Goal: Task Accomplishment & Management: Use online tool/utility

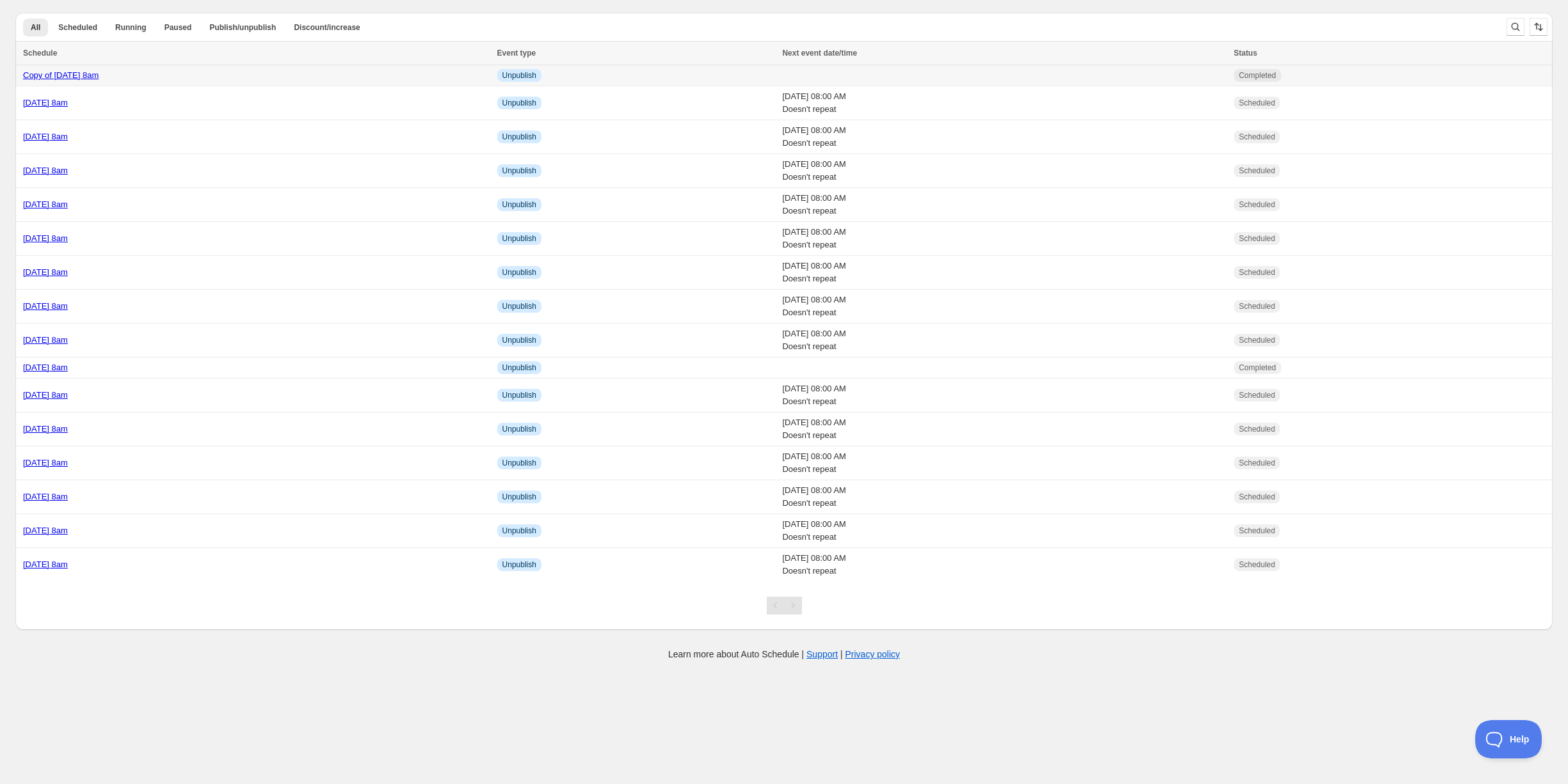
click at [280, 74] on div "Copy of Thursday 25th September @ 8am" at bounding box center [256, 75] width 467 height 13
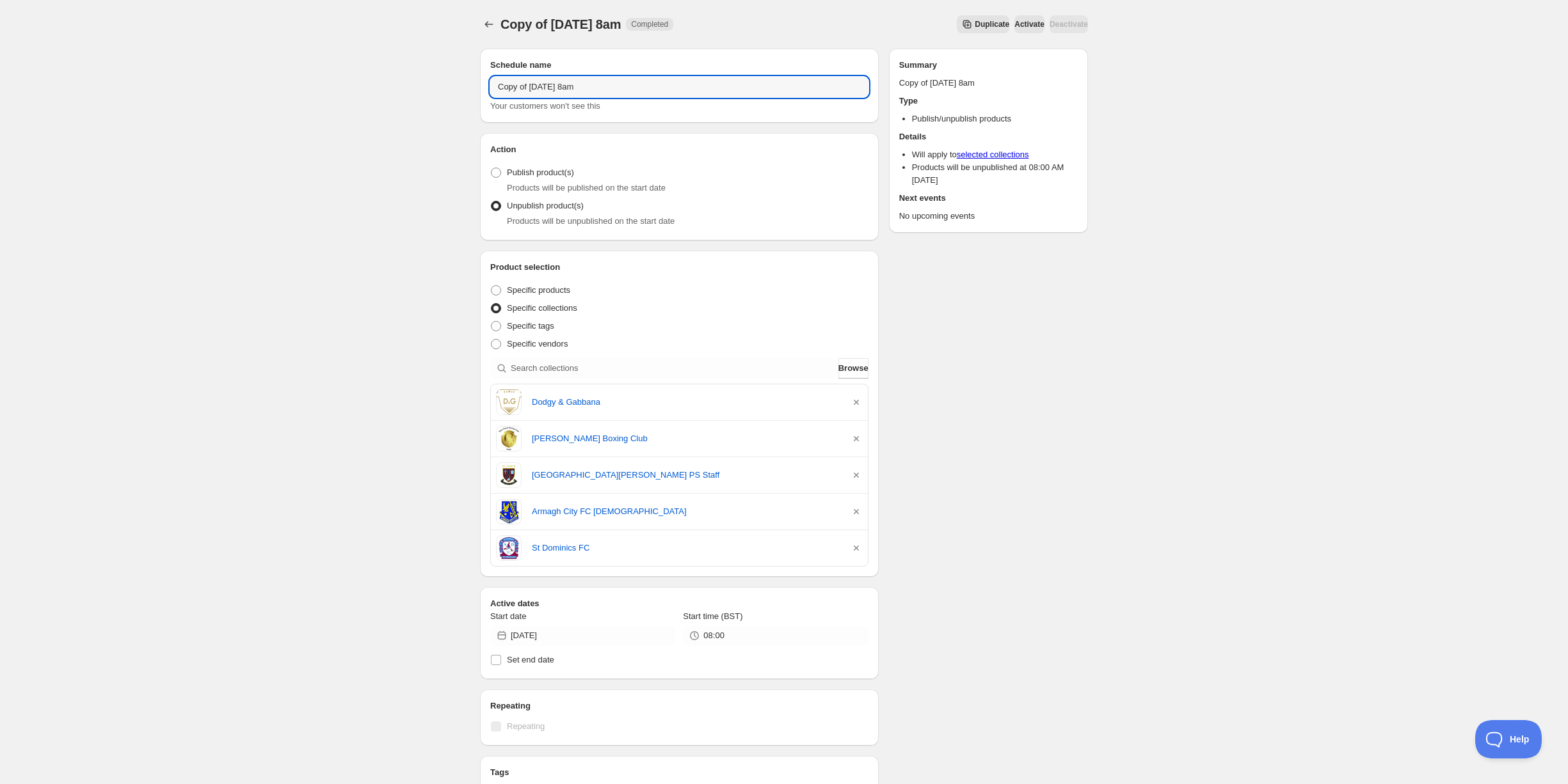
drag, startPoint x: 531, startPoint y: 84, endPoint x: 479, endPoint y: 80, distance: 52.2
click at [479, 80] on div "Schedule name Copy of Thursday 25th September @ 8am Your customers won't see th…" at bounding box center [779, 570] width 618 height 1063
click at [649, 86] on input "Publish Thursday 25th September @ 8am" at bounding box center [679, 87] width 379 height 21
type input "Publish Thursday 25th September @ 10am"
click at [854, 399] on icon "button" at bounding box center [856, 402] width 13 height 13
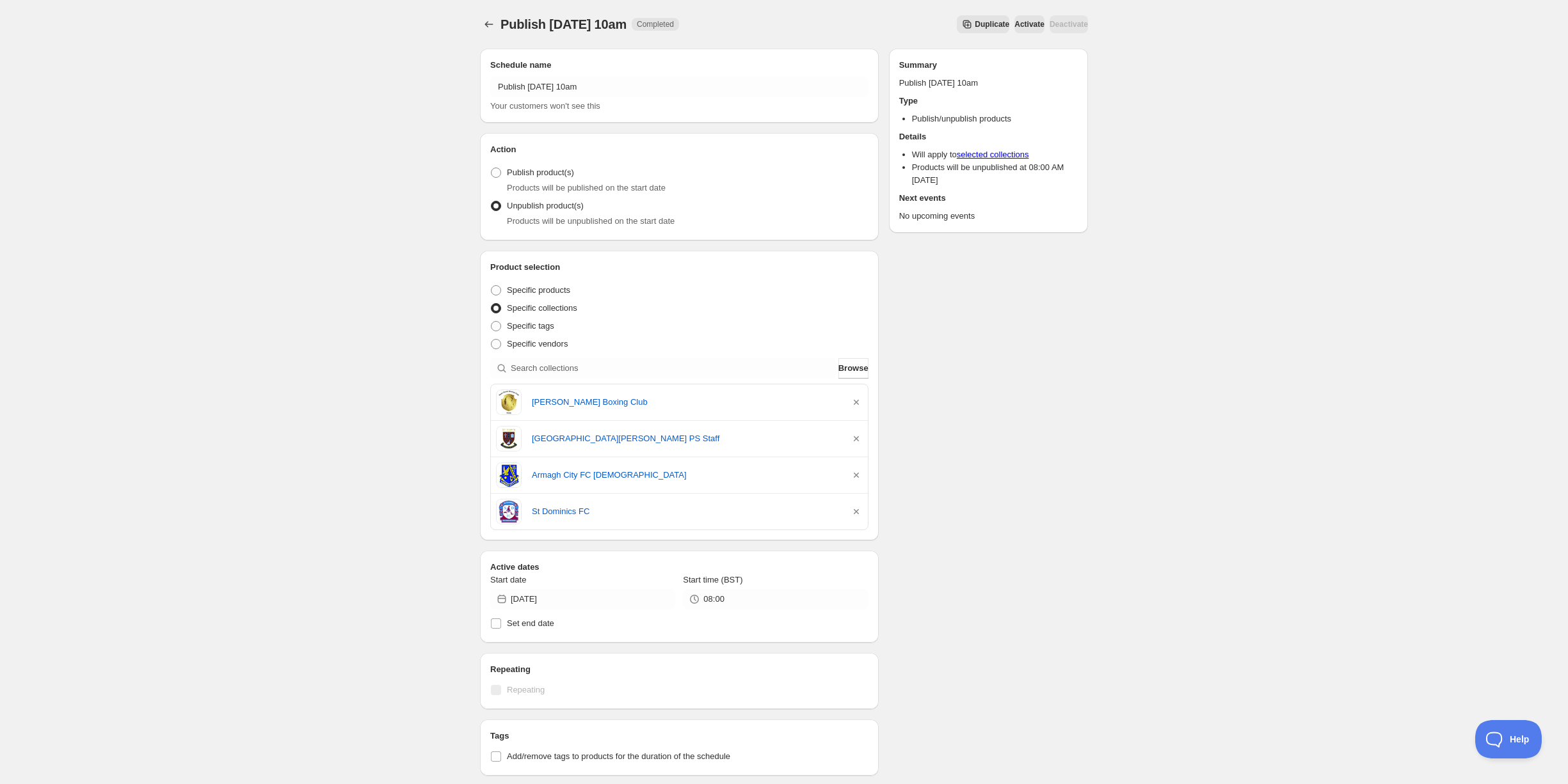
click at [854, 399] on icon "button" at bounding box center [856, 402] width 13 height 13
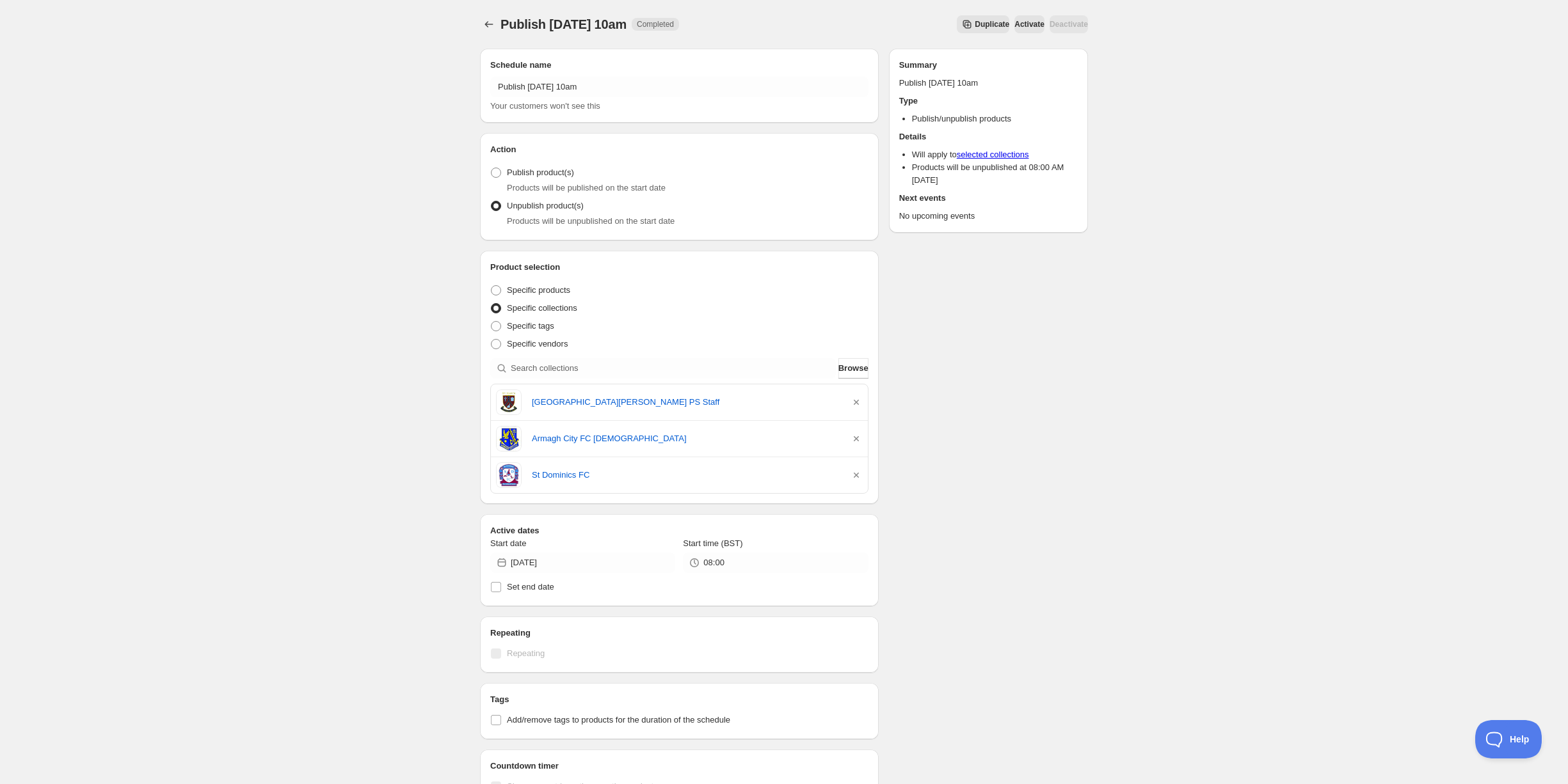
click at [854, 398] on icon "button" at bounding box center [856, 402] width 13 height 13
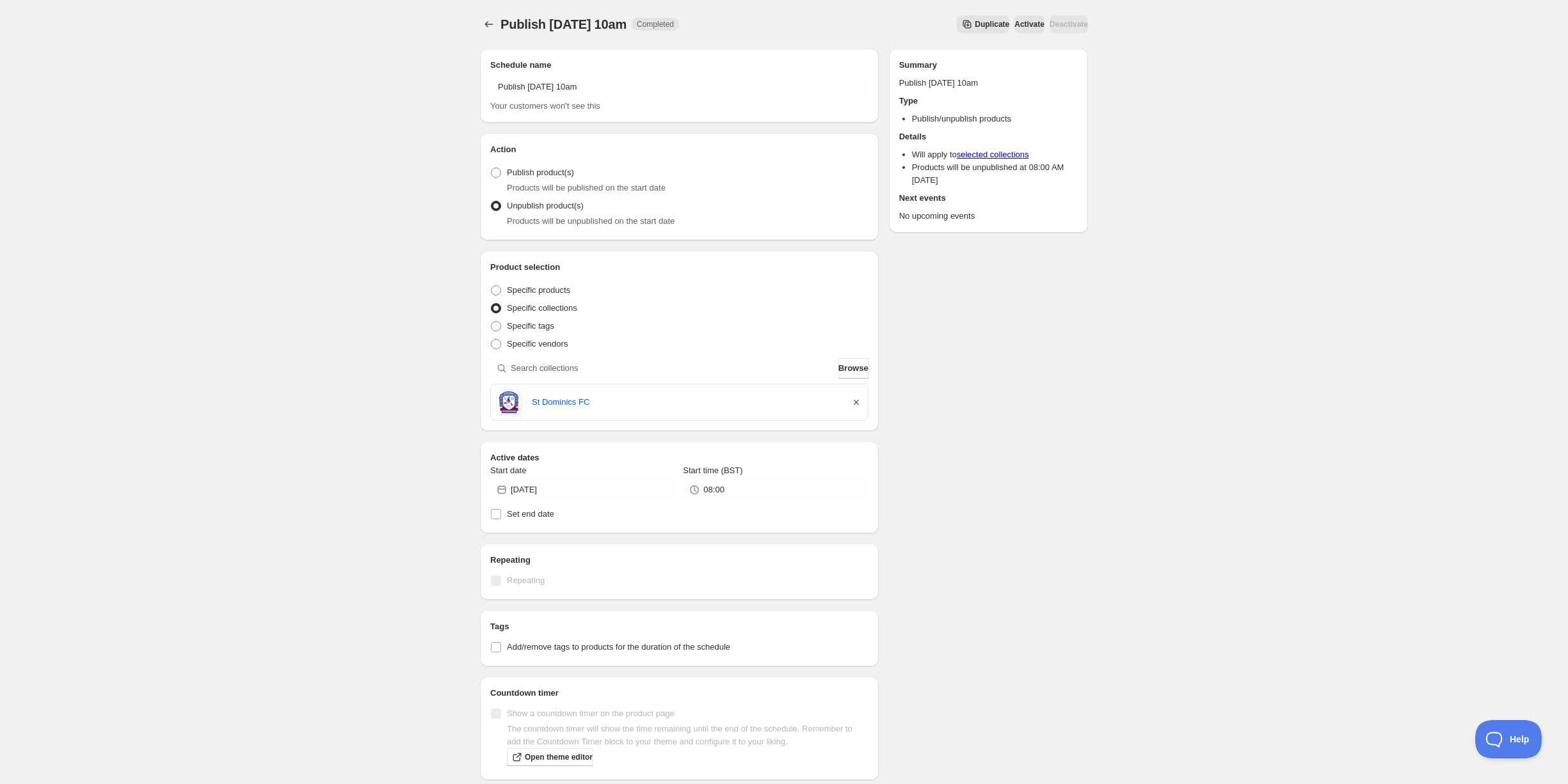
click at [857, 402] on icon "button" at bounding box center [856, 402] width 5 height 5
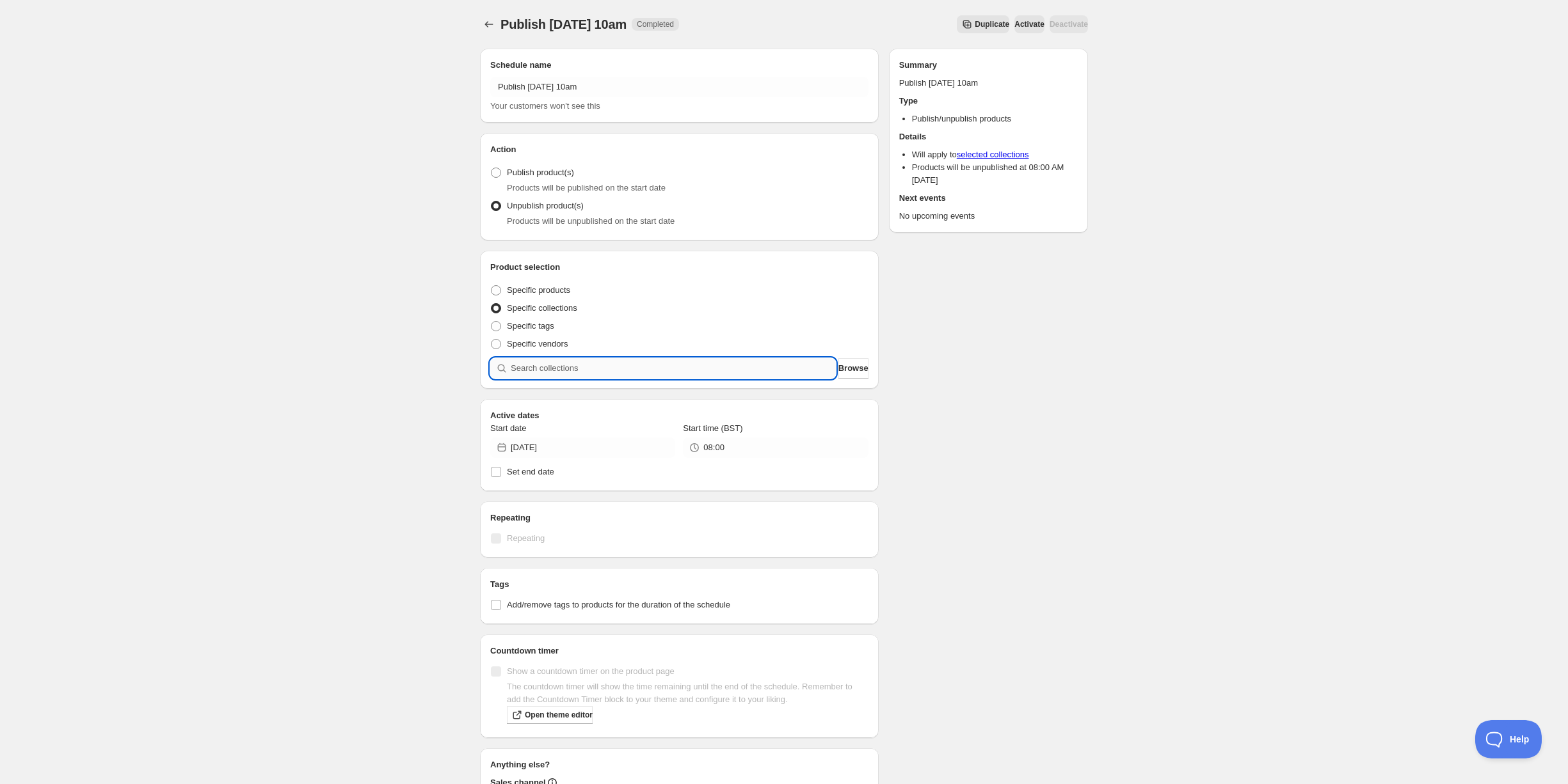
click at [623, 365] on input "search" at bounding box center [673, 369] width 325 height 21
type input "f"
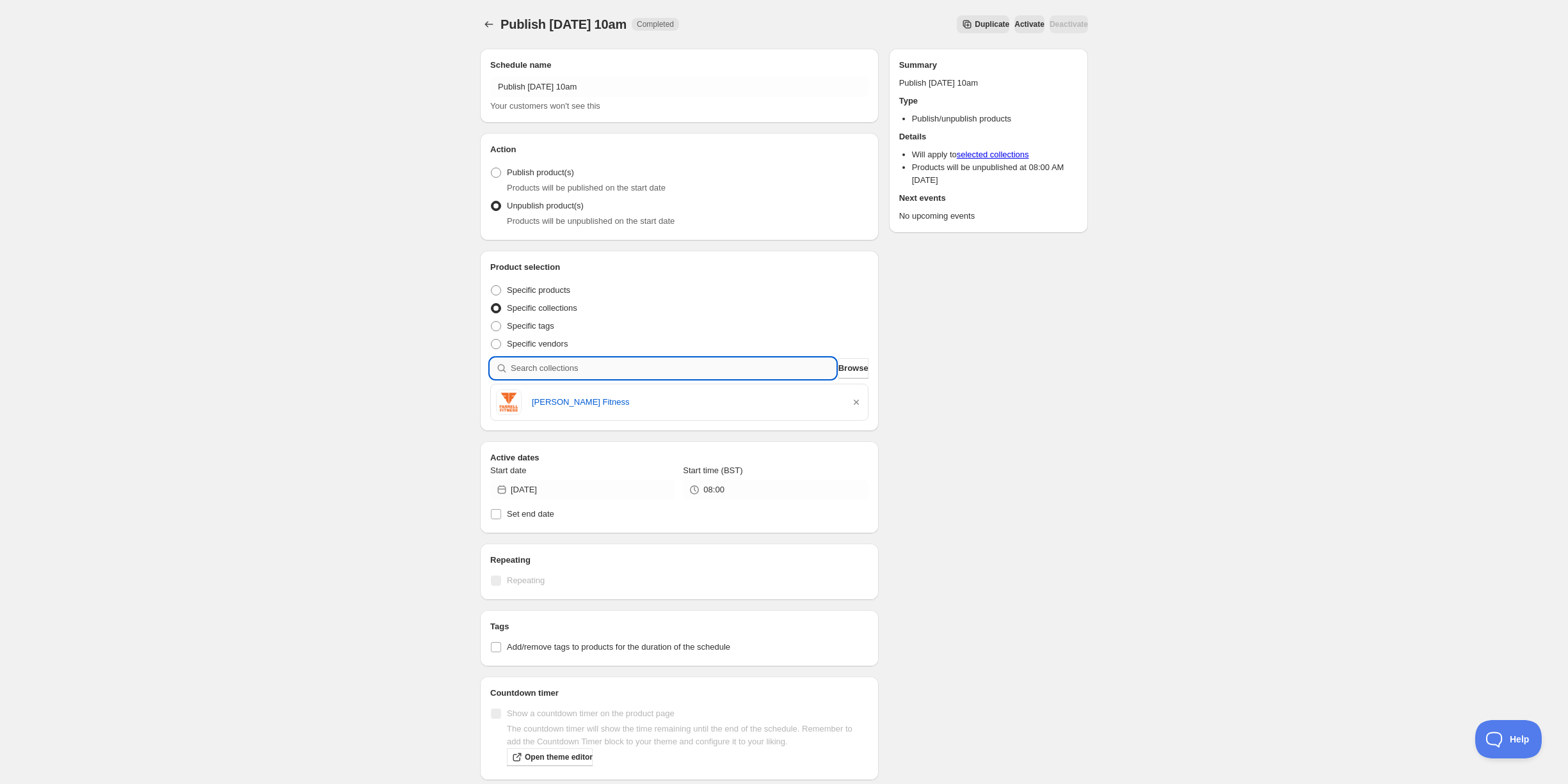
click at [603, 372] on input "search" at bounding box center [673, 369] width 325 height 21
type input "o"
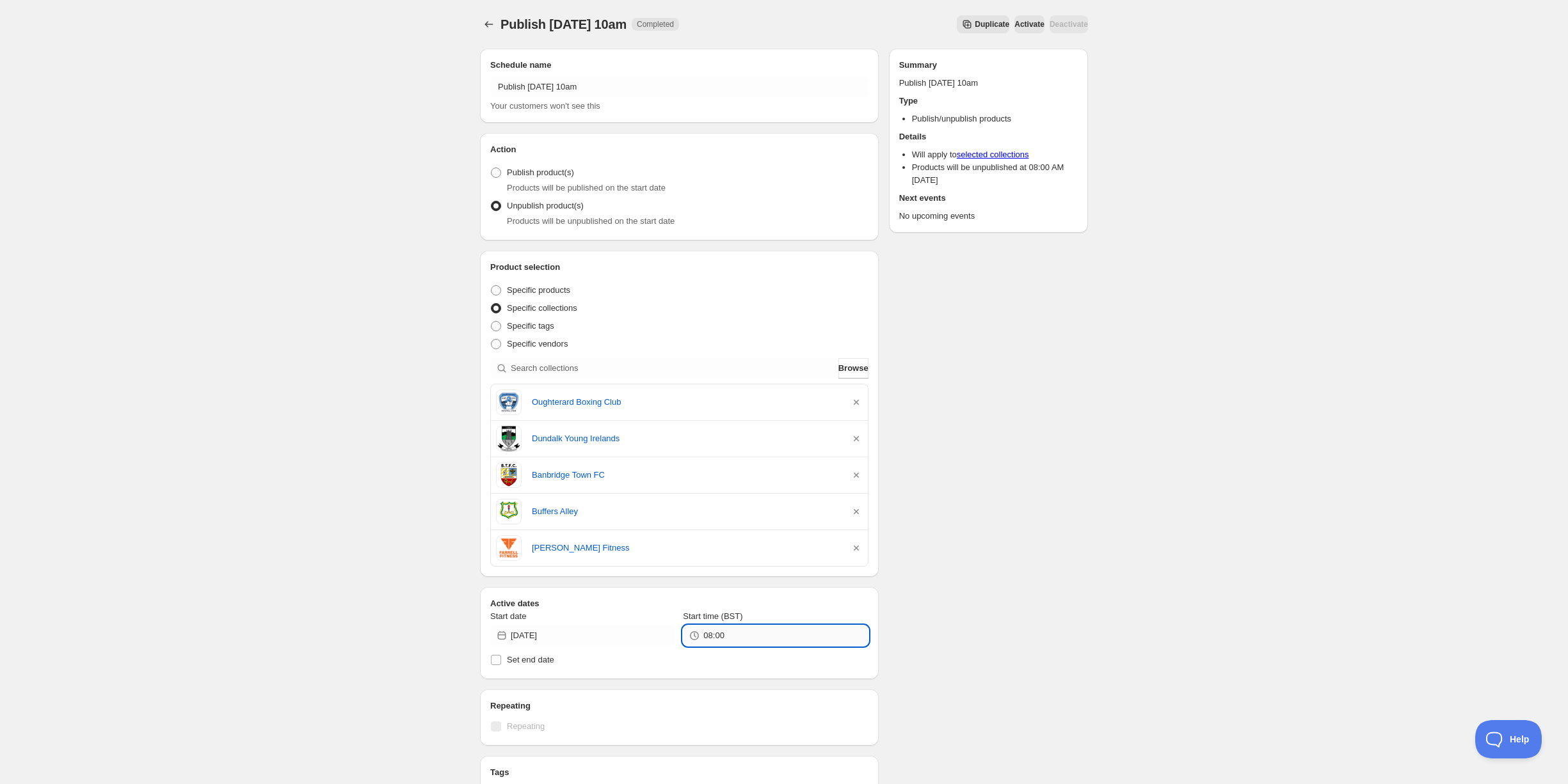
click at [741, 631] on input "08:00" at bounding box center [785, 636] width 164 height 21
click at [727, 326] on button "10:00" at bounding box center [775, 323] width 177 height 21
type input "10:00"
click at [1014, 21] on span "Activate" at bounding box center [1029, 25] width 30 height 10
click at [532, 184] on span "Products will be published on the start date" at bounding box center [586, 188] width 158 height 10
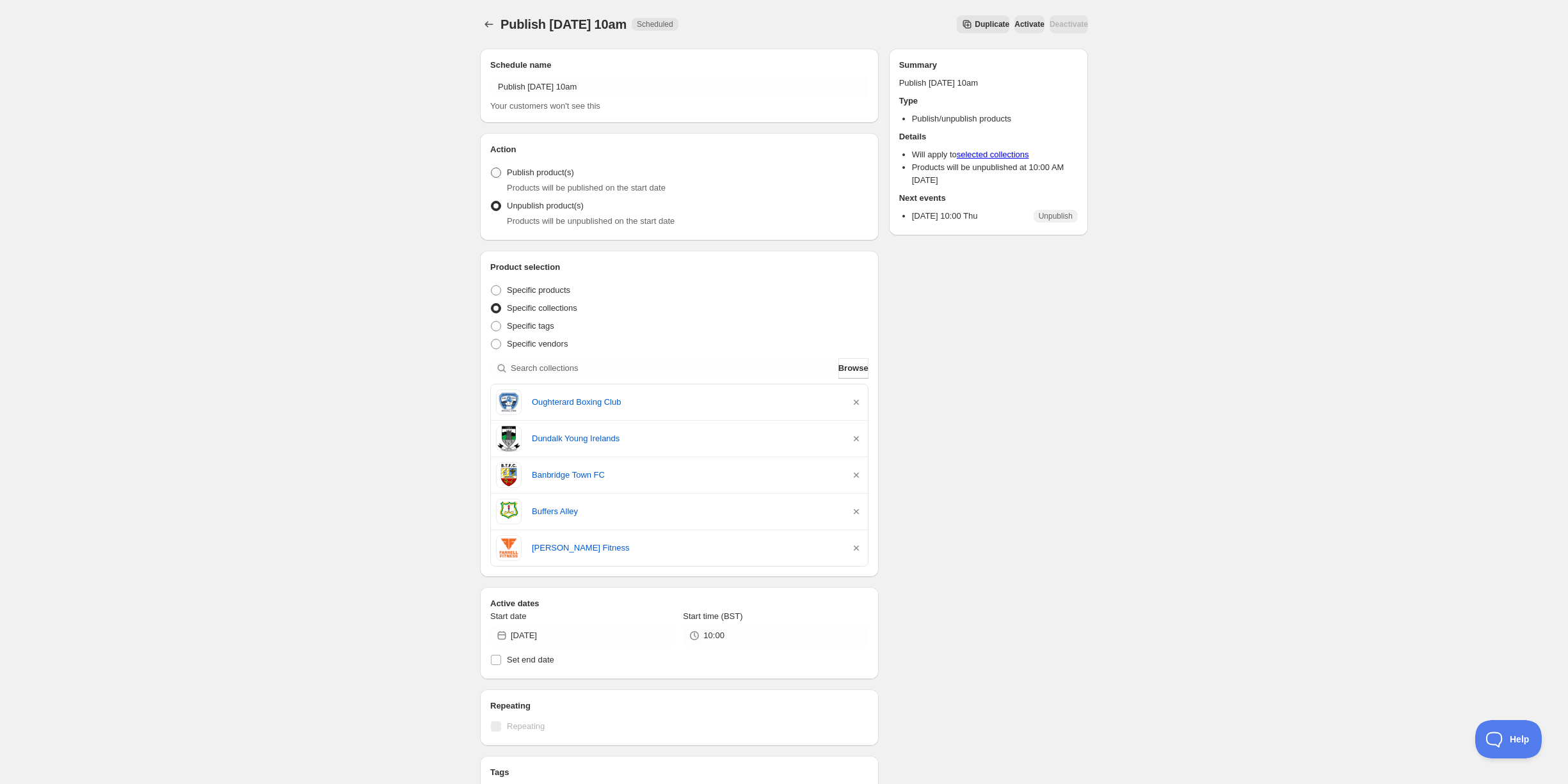
click at [532, 175] on span "Publish product(s)" at bounding box center [540, 172] width 67 height 10
click at [492, 168] on input "Publish product(s)" at bounding box center [491, 167] width 1 height 1
radio input "true"
click at [494, 19] on icon "Schedules" at bounding box center [489, 25] width 13 height 13
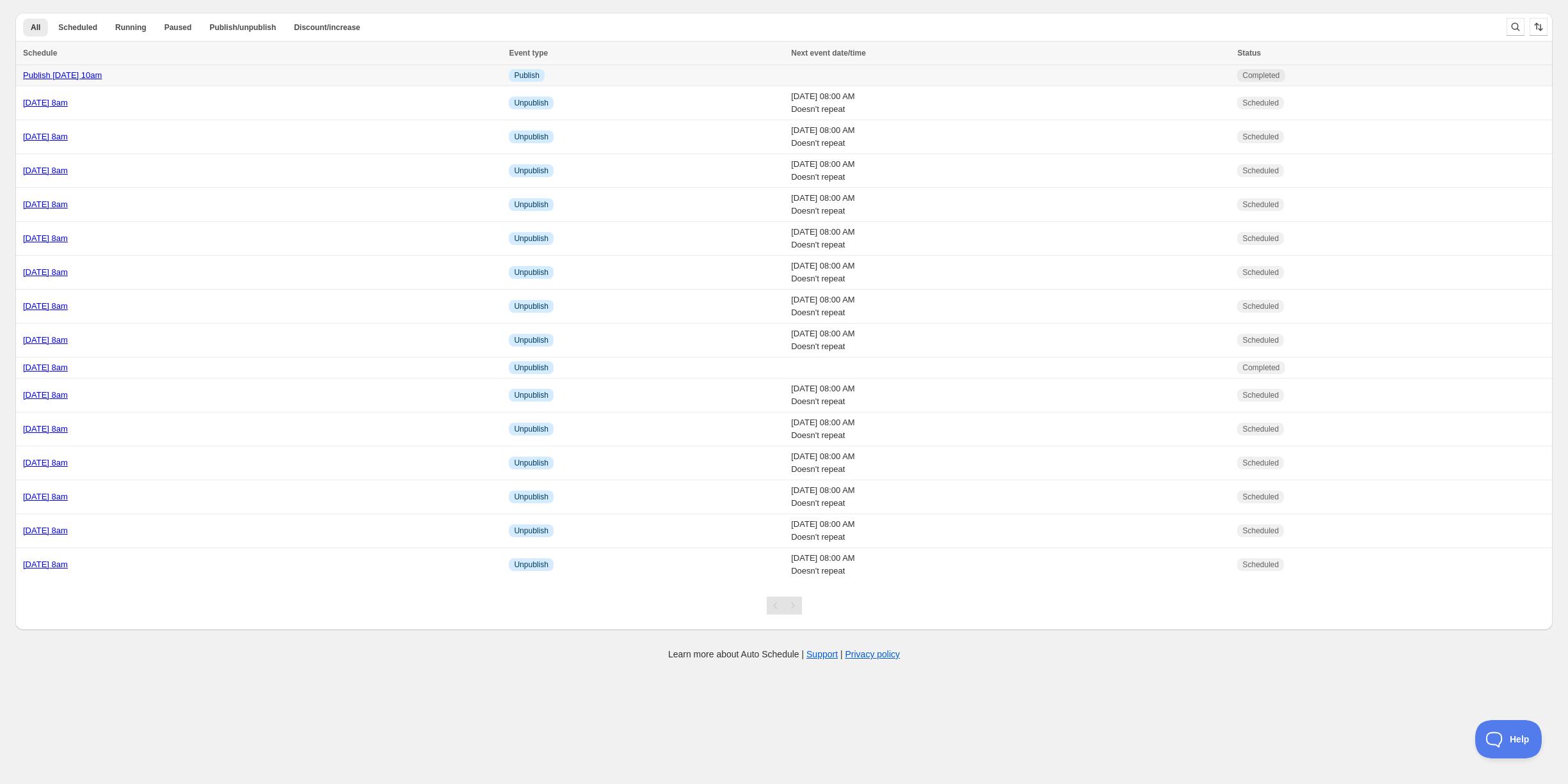
click at [275, 80] on div "Publish Thursday 25th September @ 10am" at bounding box center [262, 75] width 478 height 13
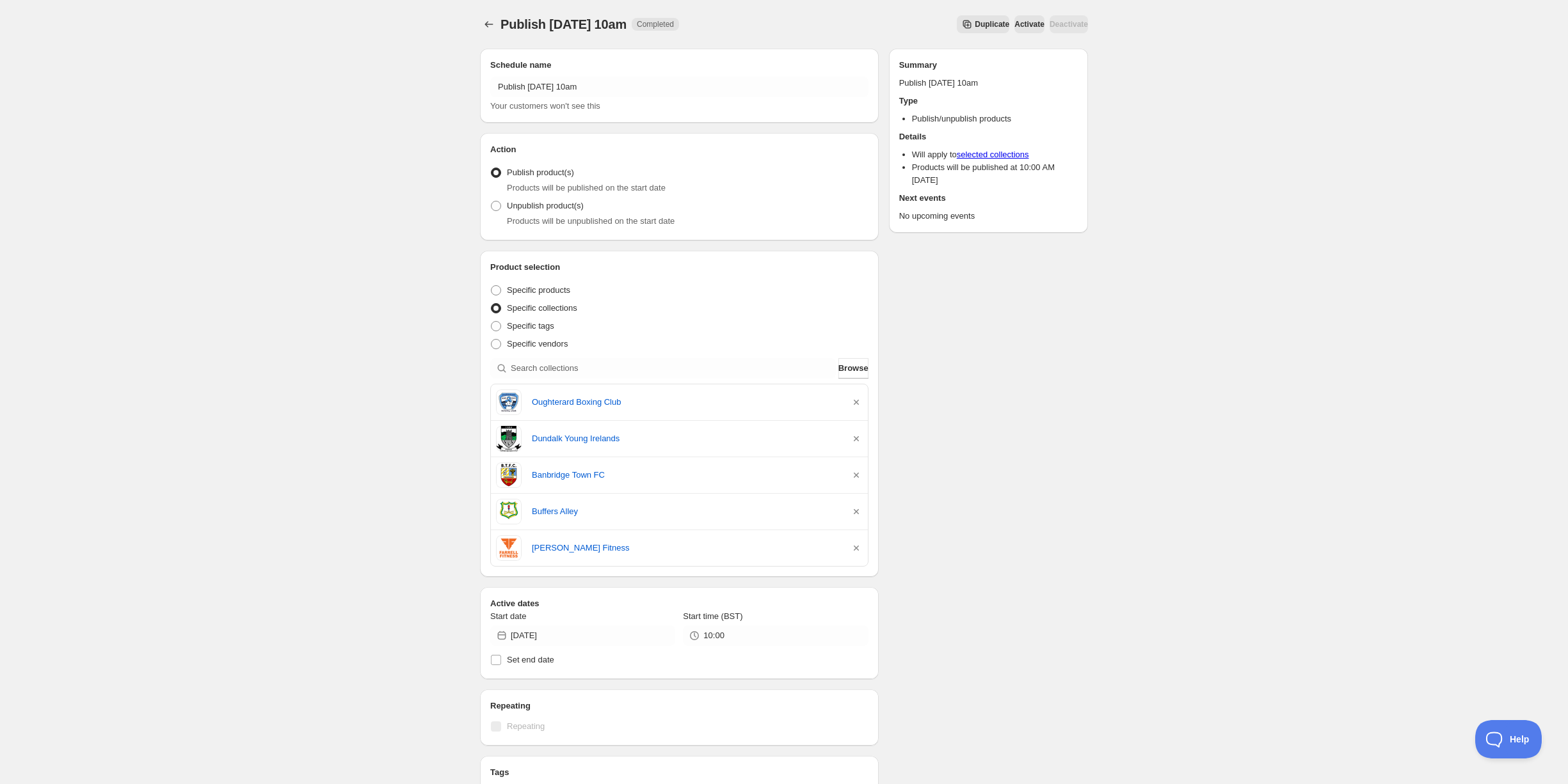
scroll to position [390, 0]
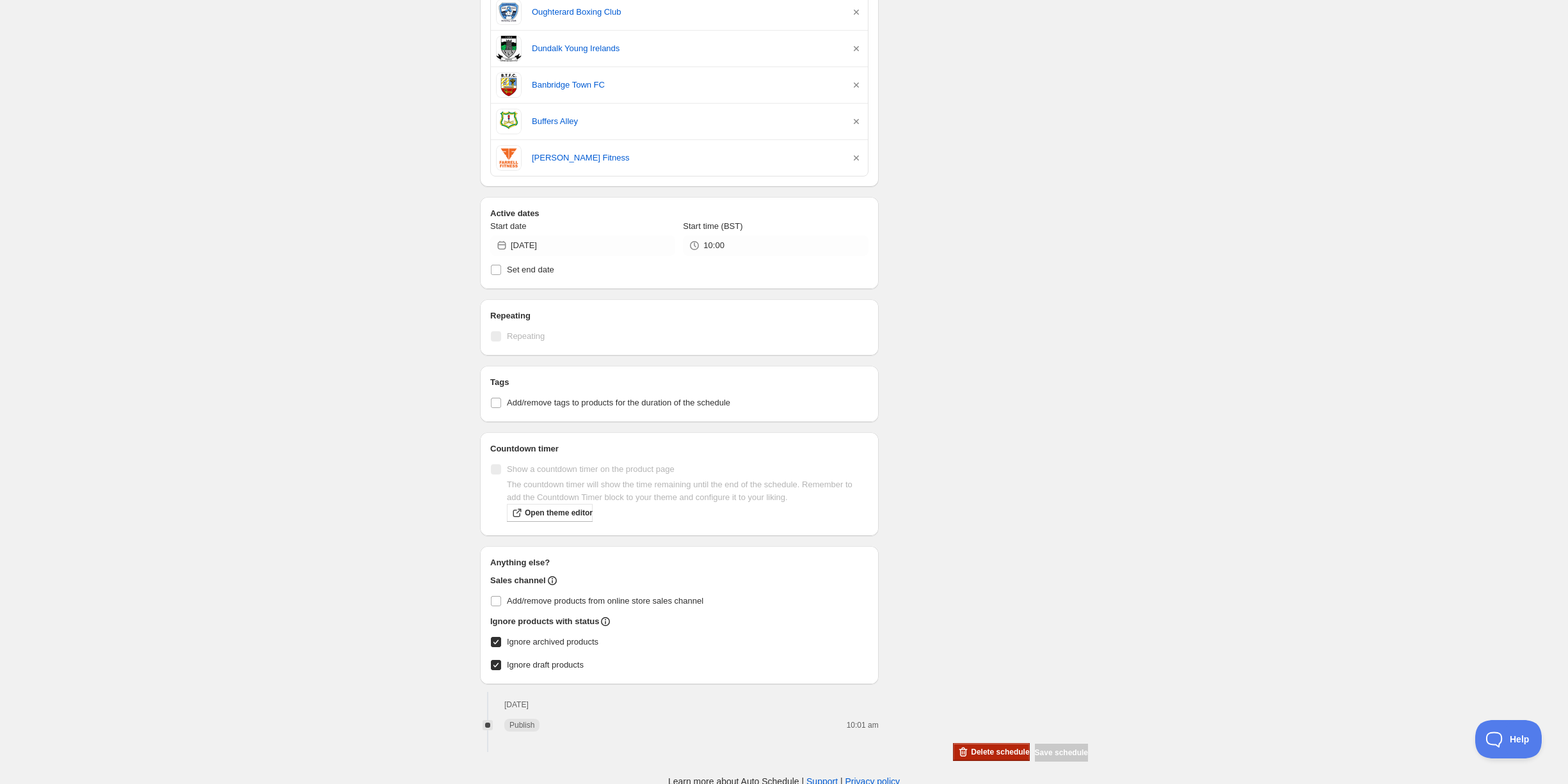
click at [988, 747] on span "Delete schedule" at bounding box center [1000, 752] width 58 height 10
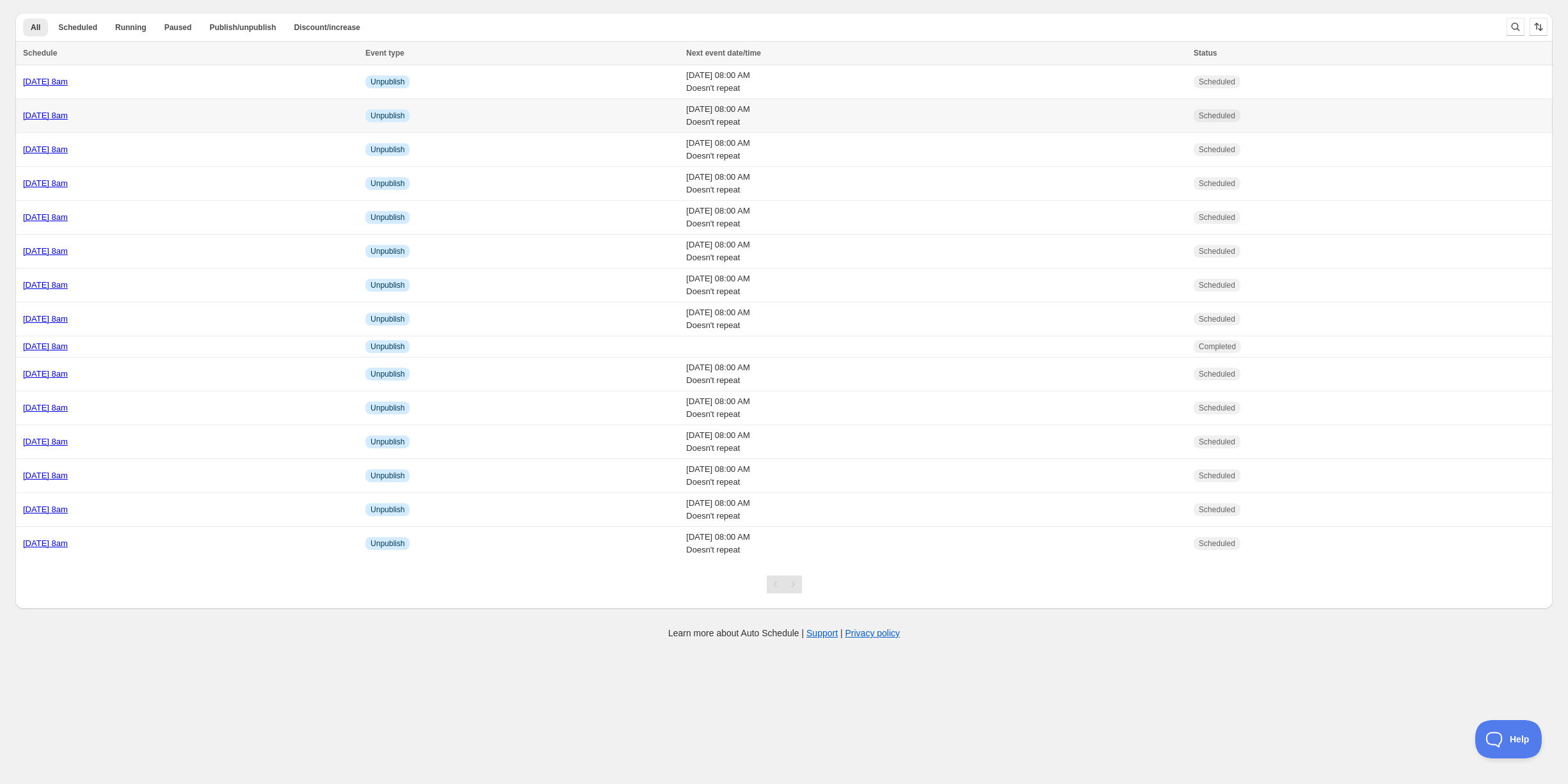
click at [178, 121] on td "[DATE] 8am" at bounding box center [188, 116] width 346 height 34
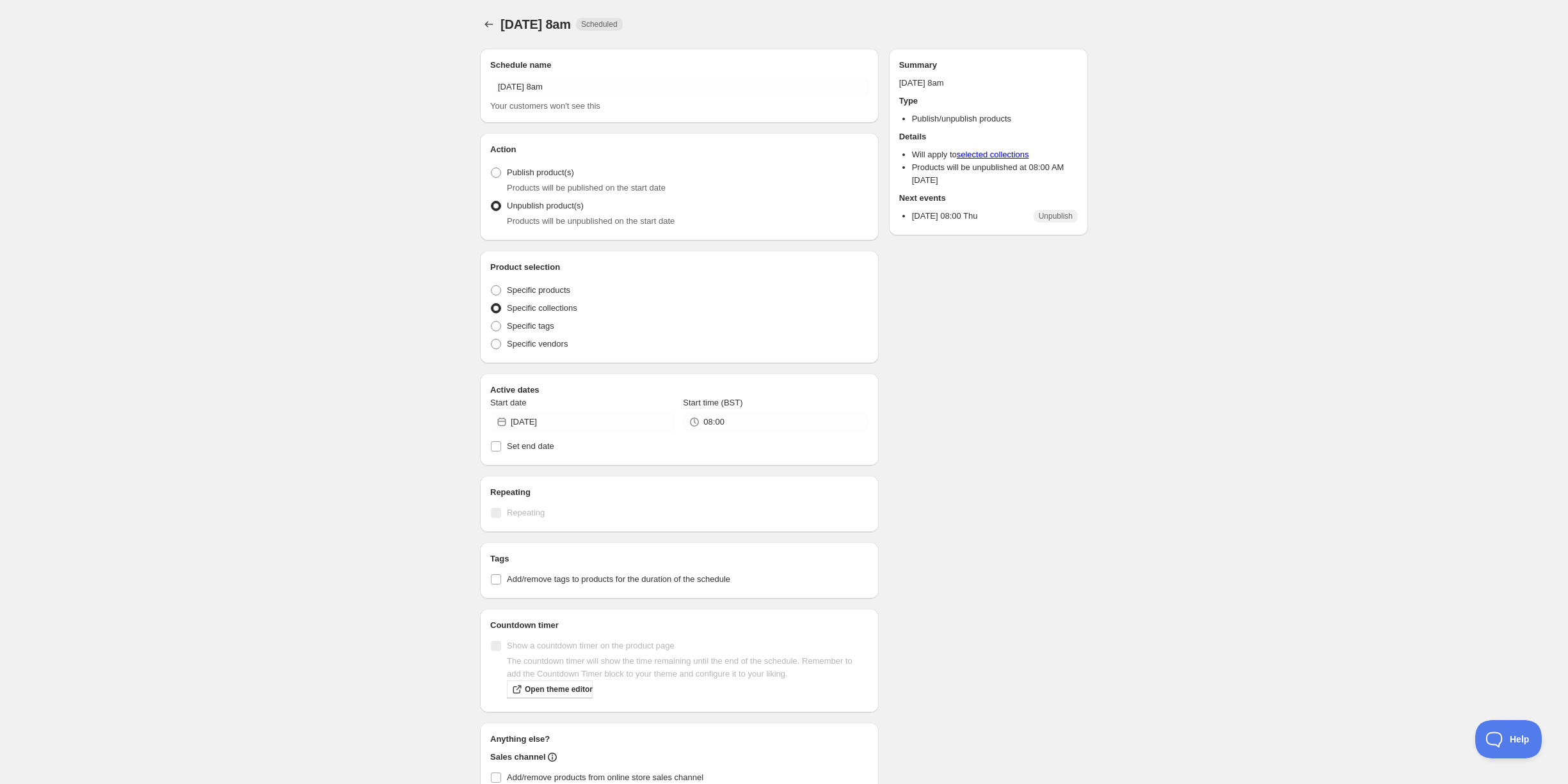
radio input "true"
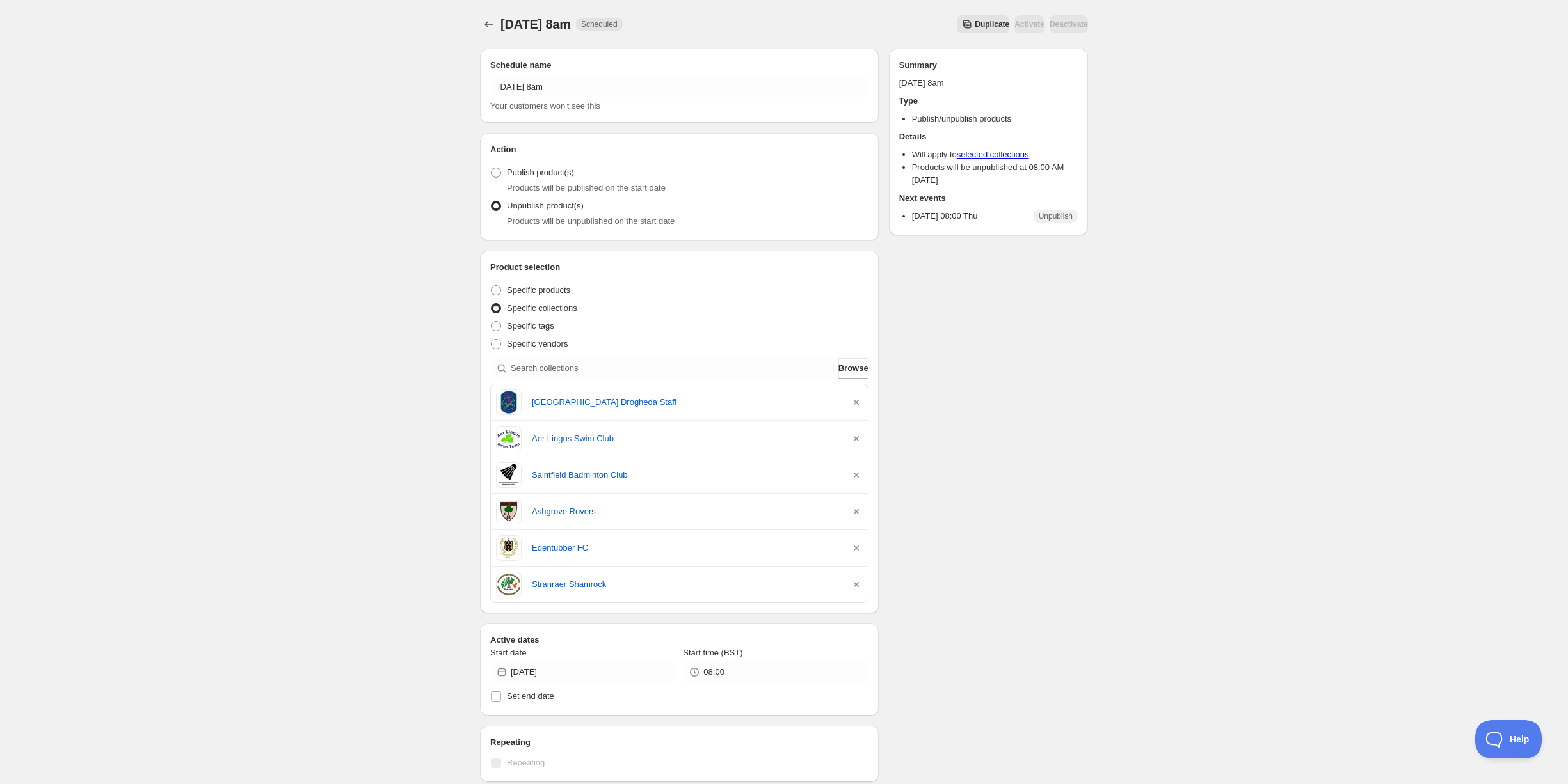
click at [975, 25] on span "Duplicate" at bounding box center [991, 25] width 34 height 10
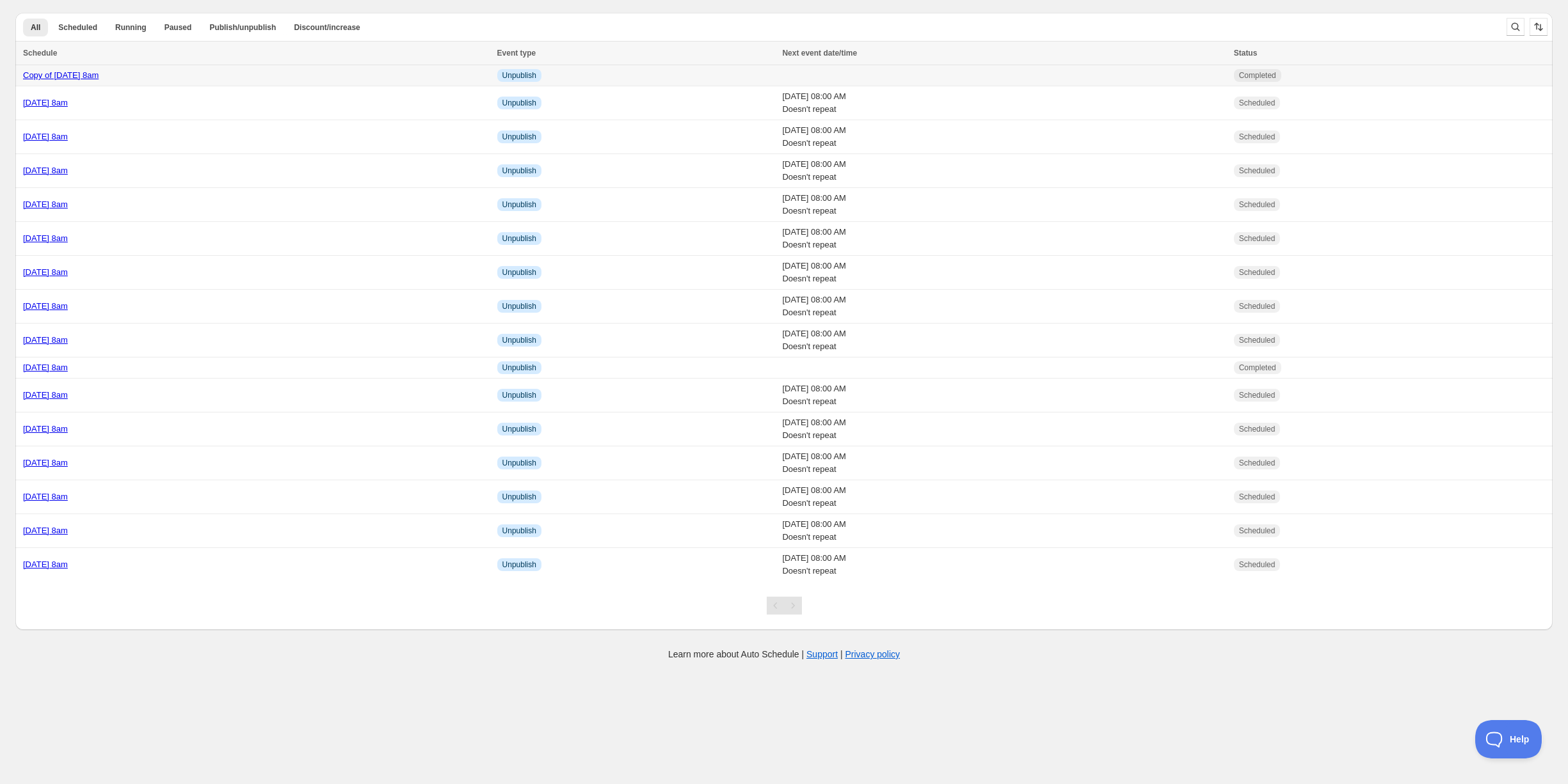
click at [195, 77] on div "Copy of [DATE] 8am" at bounding box center [256, 75] width 467 height 13
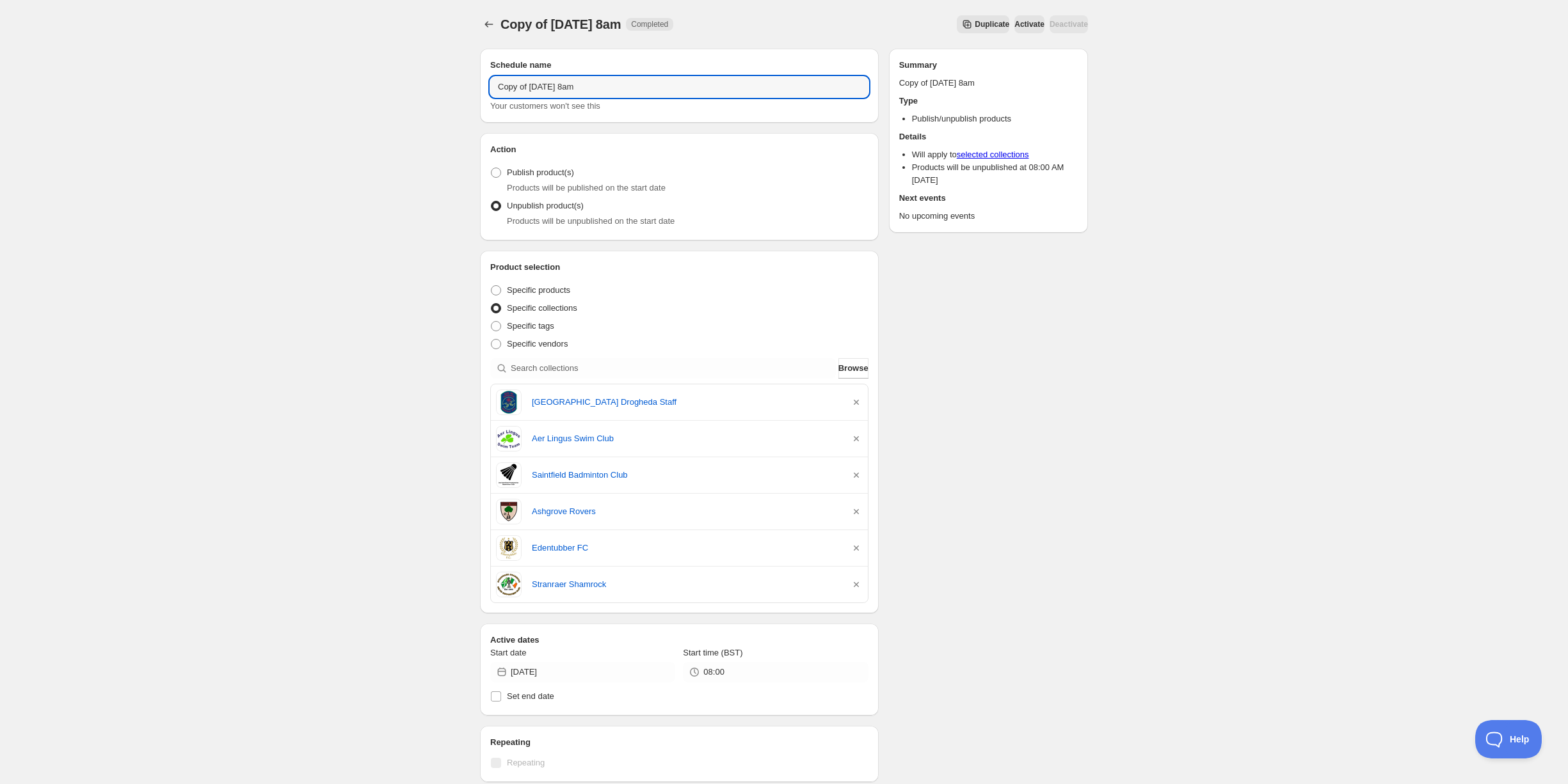
drag, startPoint x: 565, startPoint y: 89, endPoint x: 468, endPoint y: 86, distance: 97.0
click at [468, 86] on div "Copy of Thursday 9th October @ 8am. This page is ready Copy of Thursday 9th Oct…" at bounding box center [784, 569] width 639 height 1138
type input "Friday 10th October @ 8am"
click at [377, 191] on div "Friday 10th October @ 8am. This page is ready Friday 10th October @ 8am Complet…" at bounding box center [784, 582] width 1568 height 1164
click at [856, 403] on icon "button" at bounding box center [856, 402] width 13 height 13
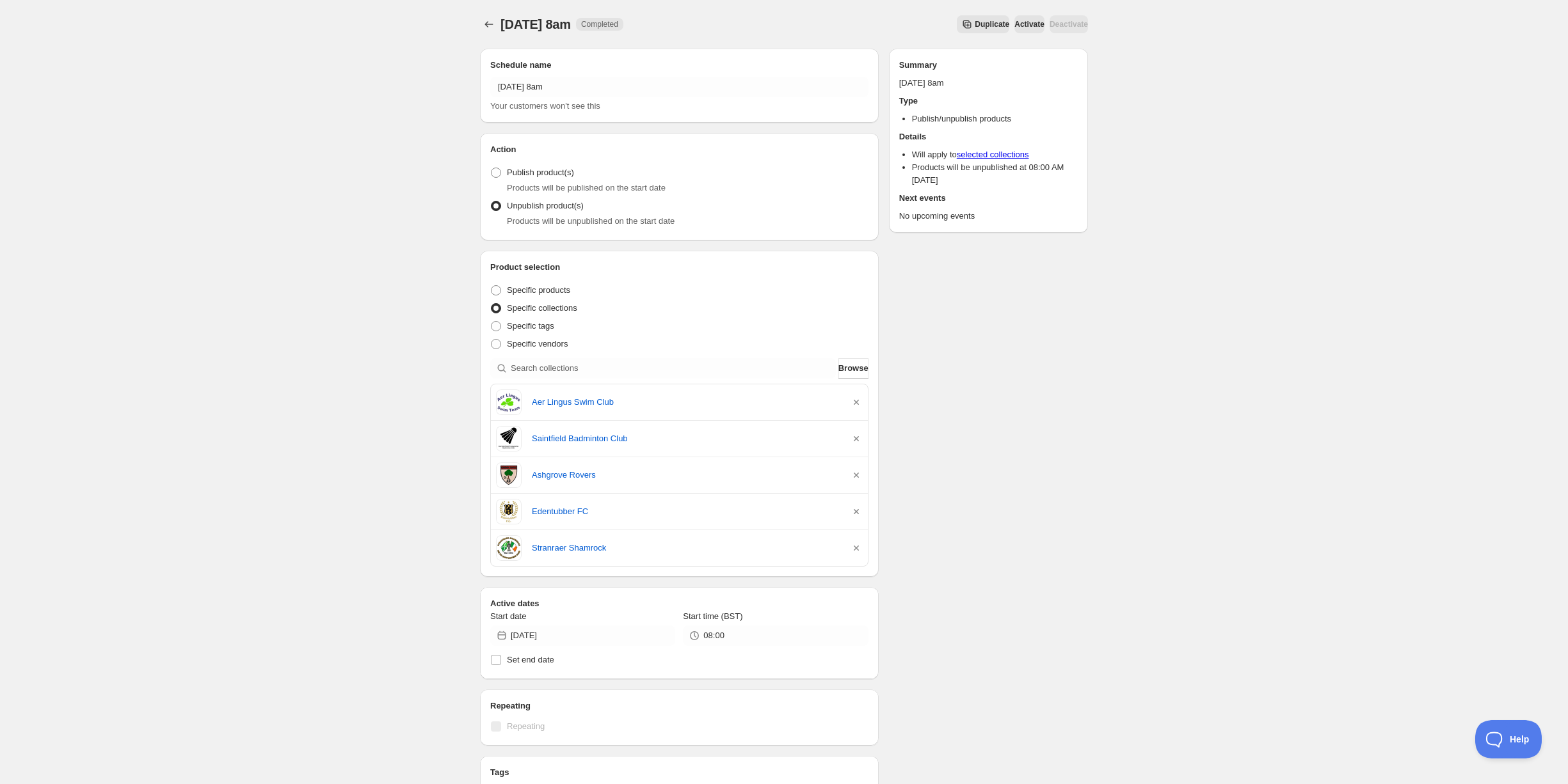
click at [856, 403] on icon "button" at bounding box center [856, 402] width 13 height 13
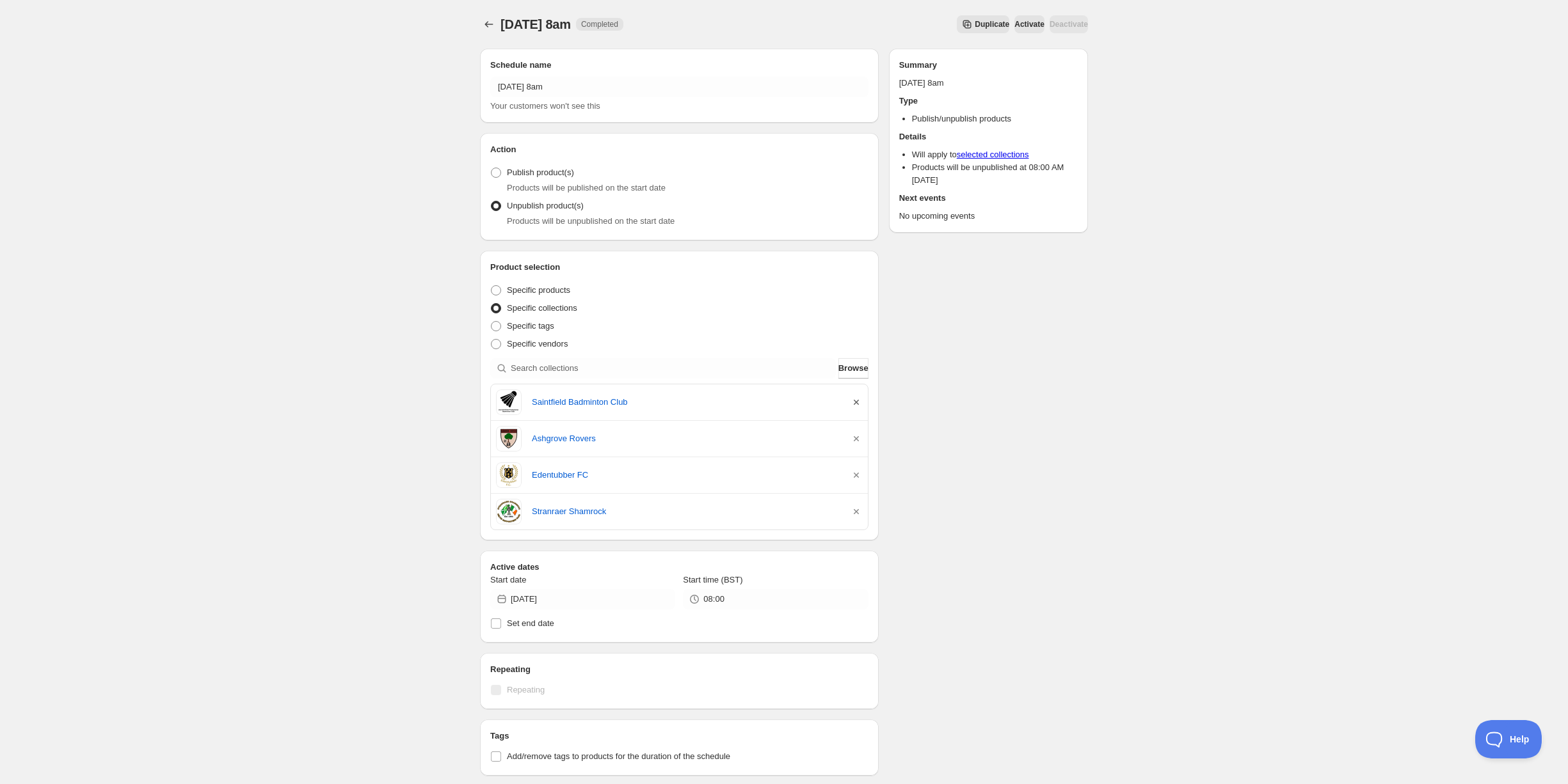
click at [856, 403] on icon "button" at bounding box center [856, 402] width 13 height 13
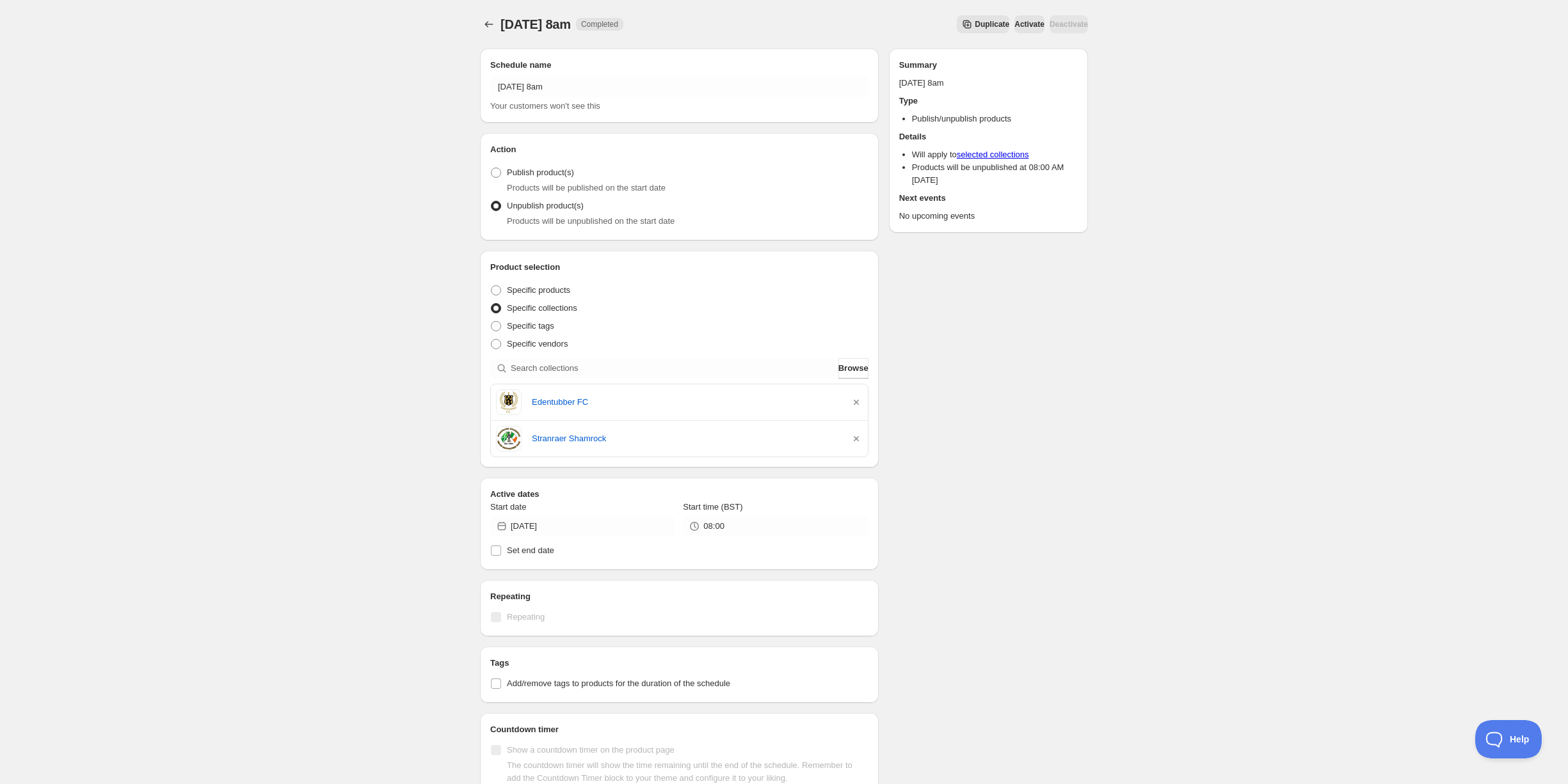
click at [856, 403] on icon "button" at bounding box center [856, 402] width 13 height 13
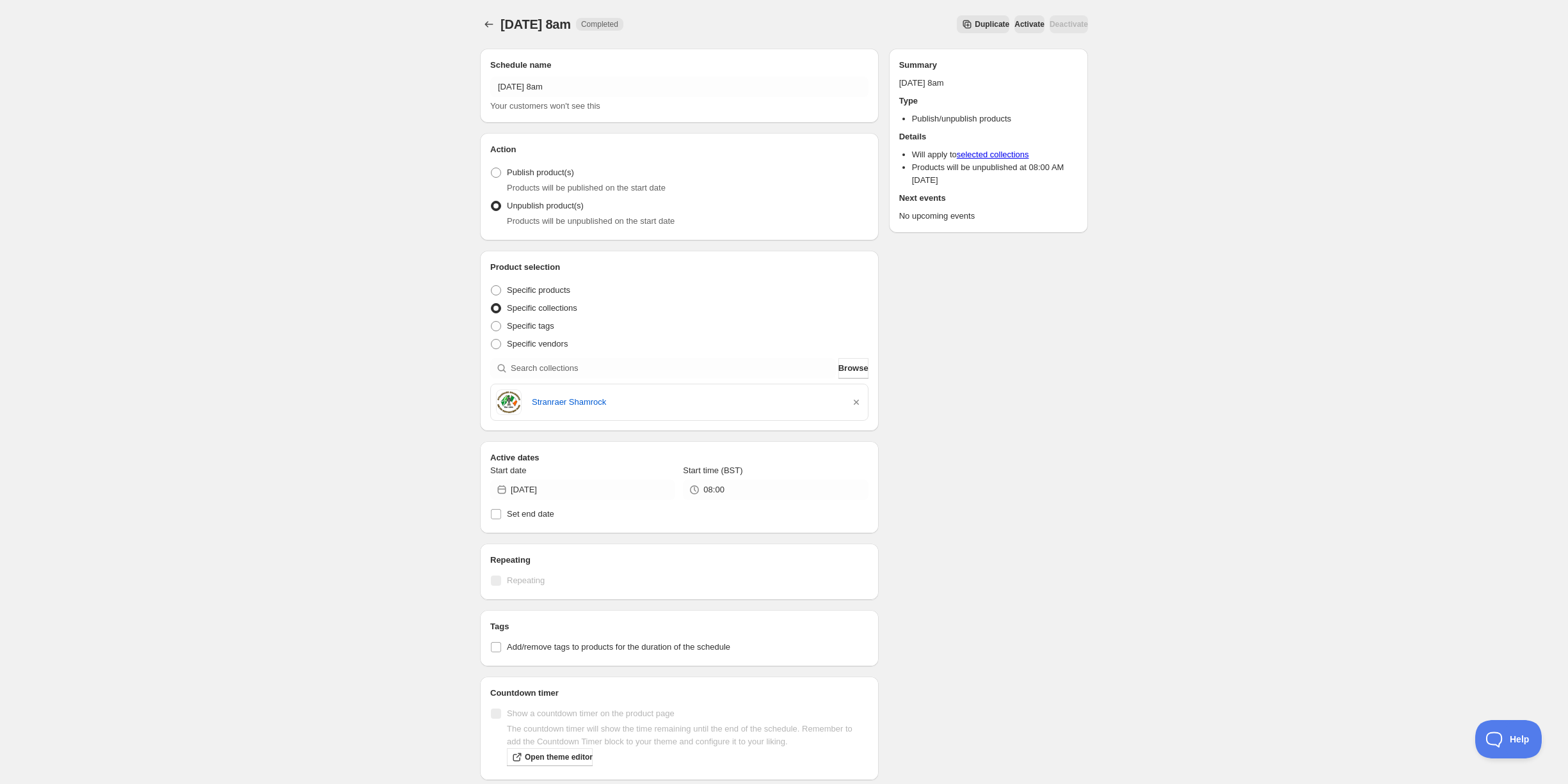
click at [856, 403] on icon "button" at bounding box center [856, 402] width 13 height 13
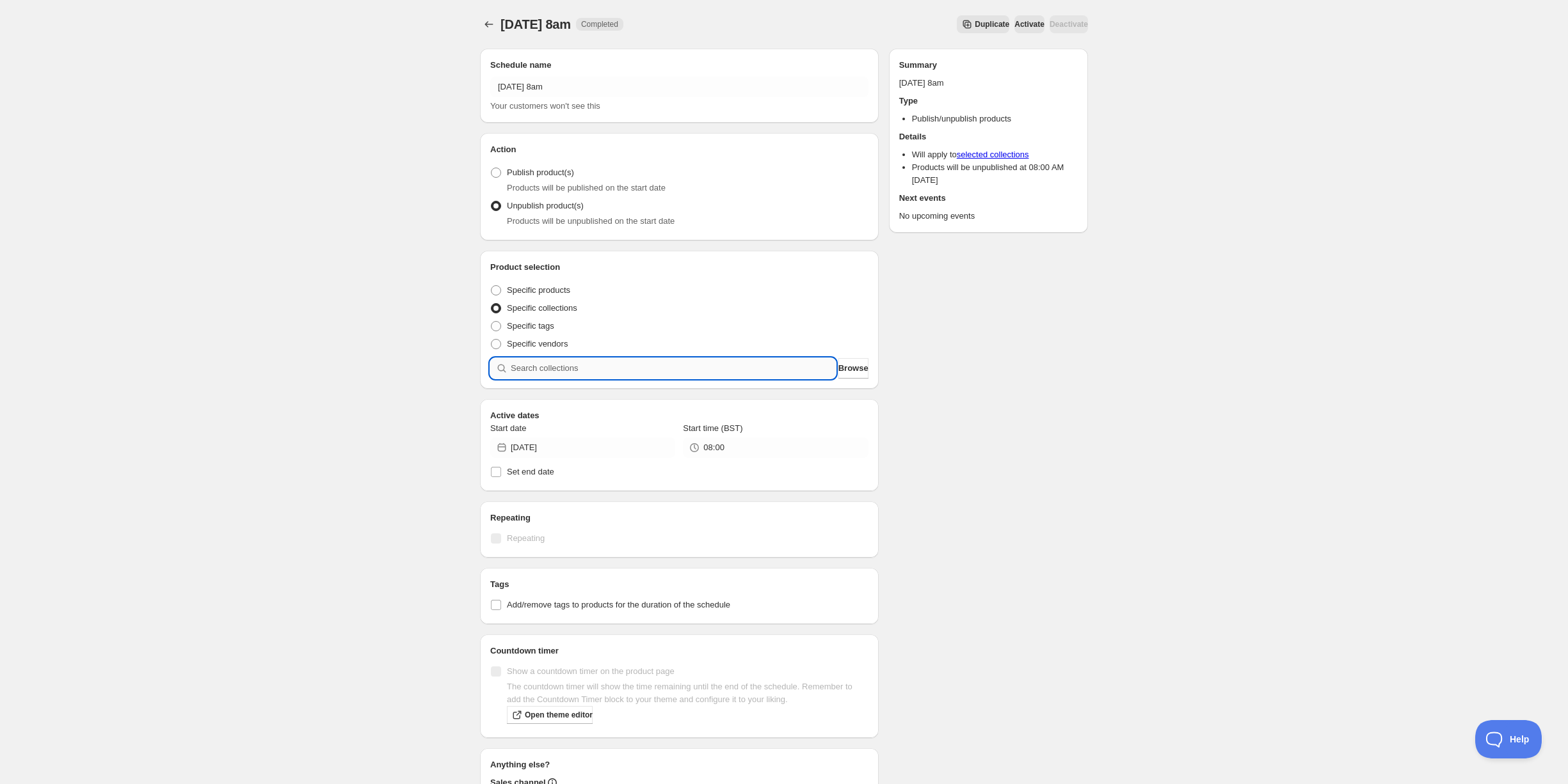
click at [580, 367] on input "search" at bounding box center [673, 369] width 325 height 21
type input "d"
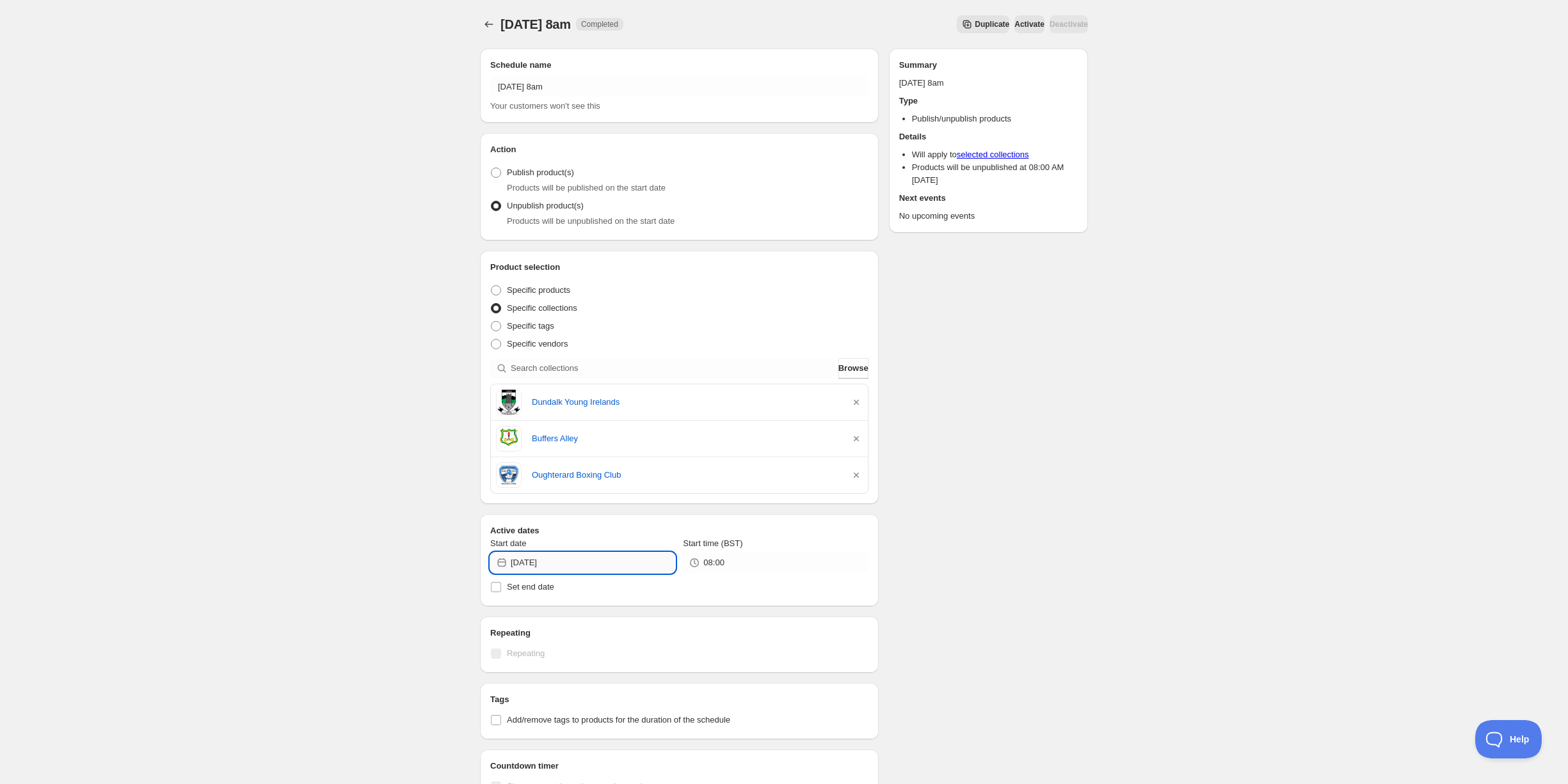
click at [573, 561] on input "[DATE]" at bounding box center [593, 563] width 164 height 21
click at [627, 645] on button "10" at bounding box center [630, 652] width 23 height 21
type input "[DATE]"
click at [256, 515] on div "Friday 10th October @ 8am. This page is ready Friday 10th October @ 8am Complet…" at bounding box center [784, 527] width 1568 height 1054
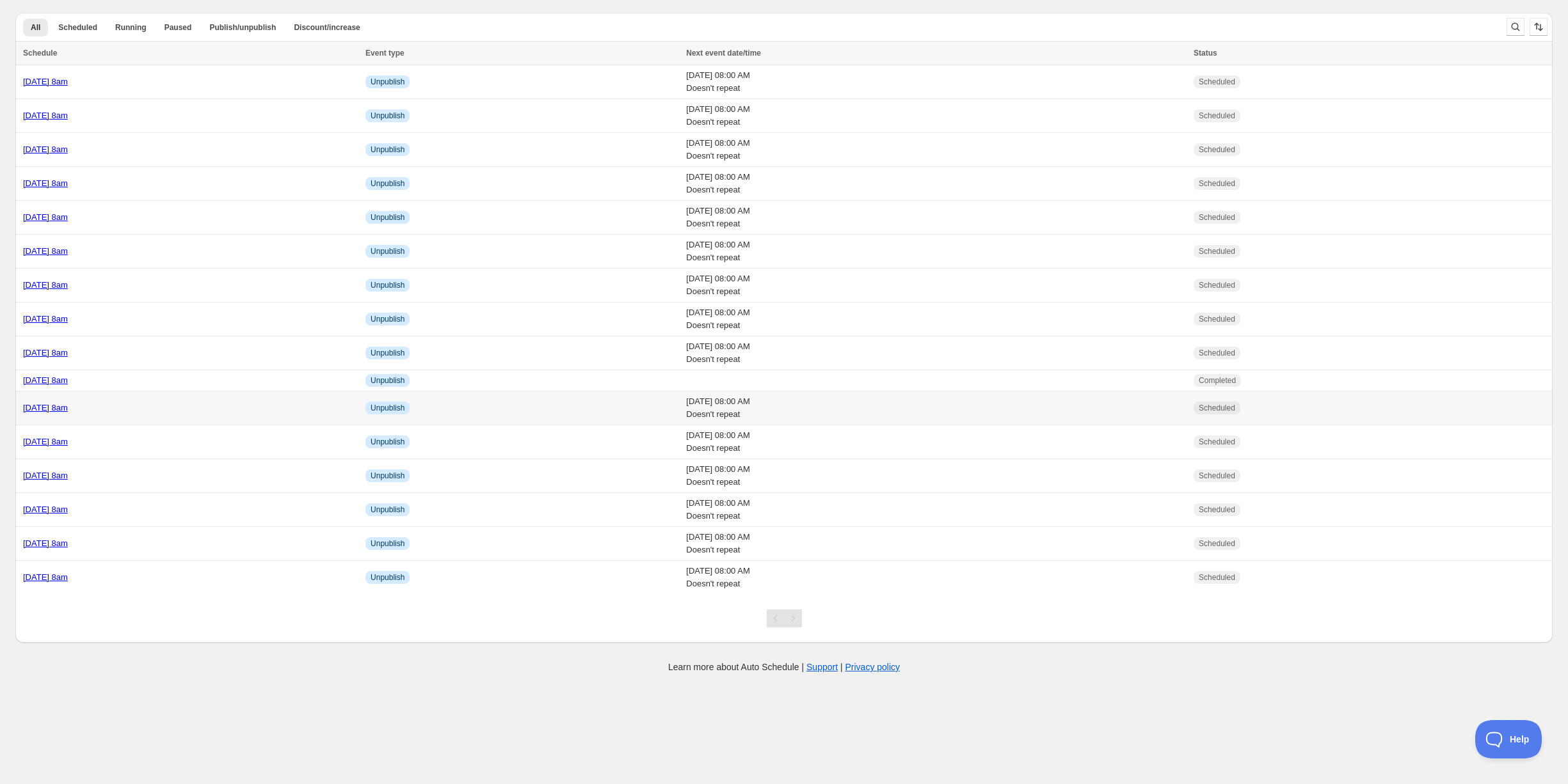
click at [212, 406] on div "Monday 29th September @ 8am" at bounding box center [190, 408] width 335 height 13
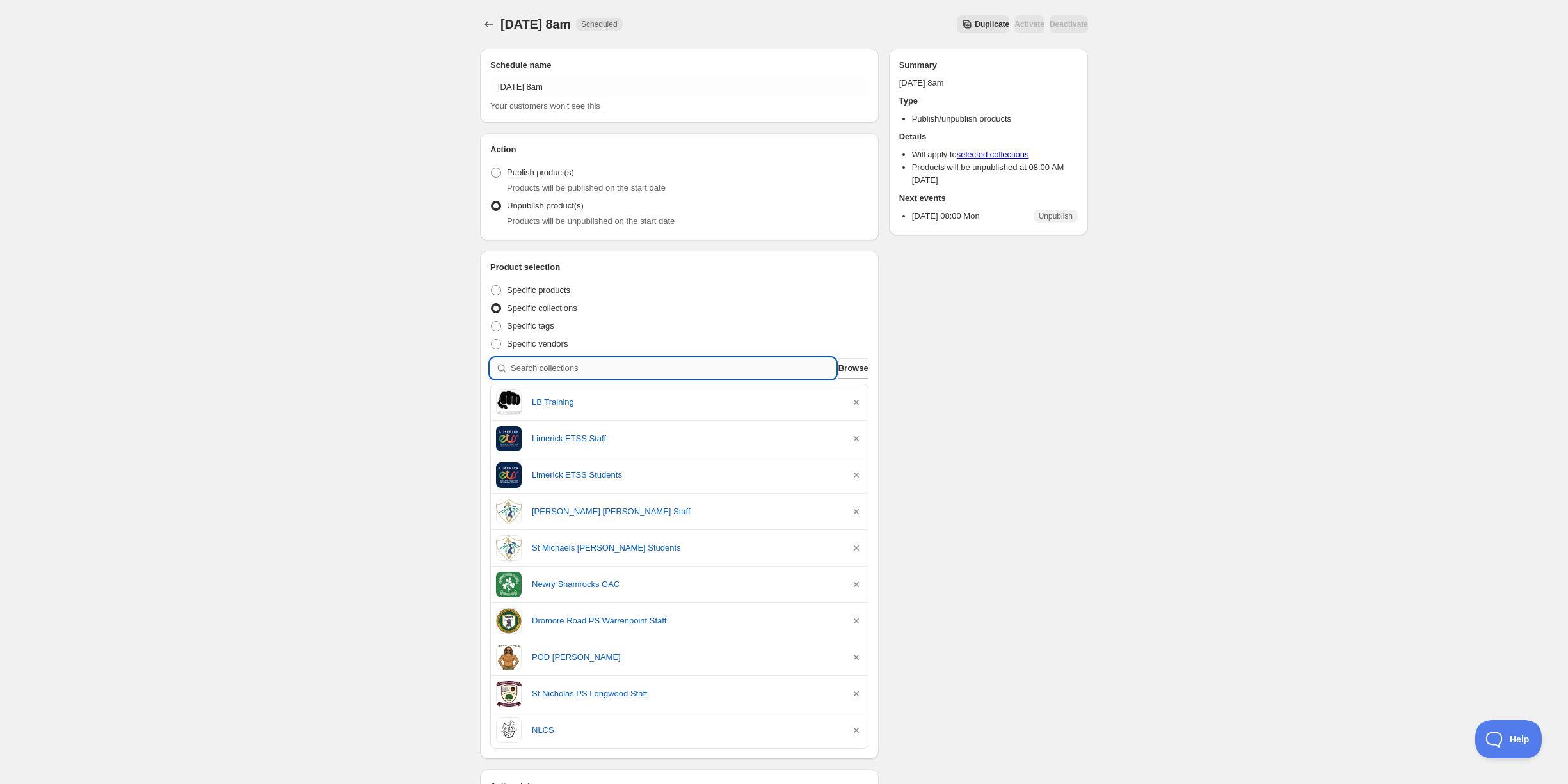
click at [564, 366] on input "search" at bounding box center [673, 369] width 325 height 21
type input "f"
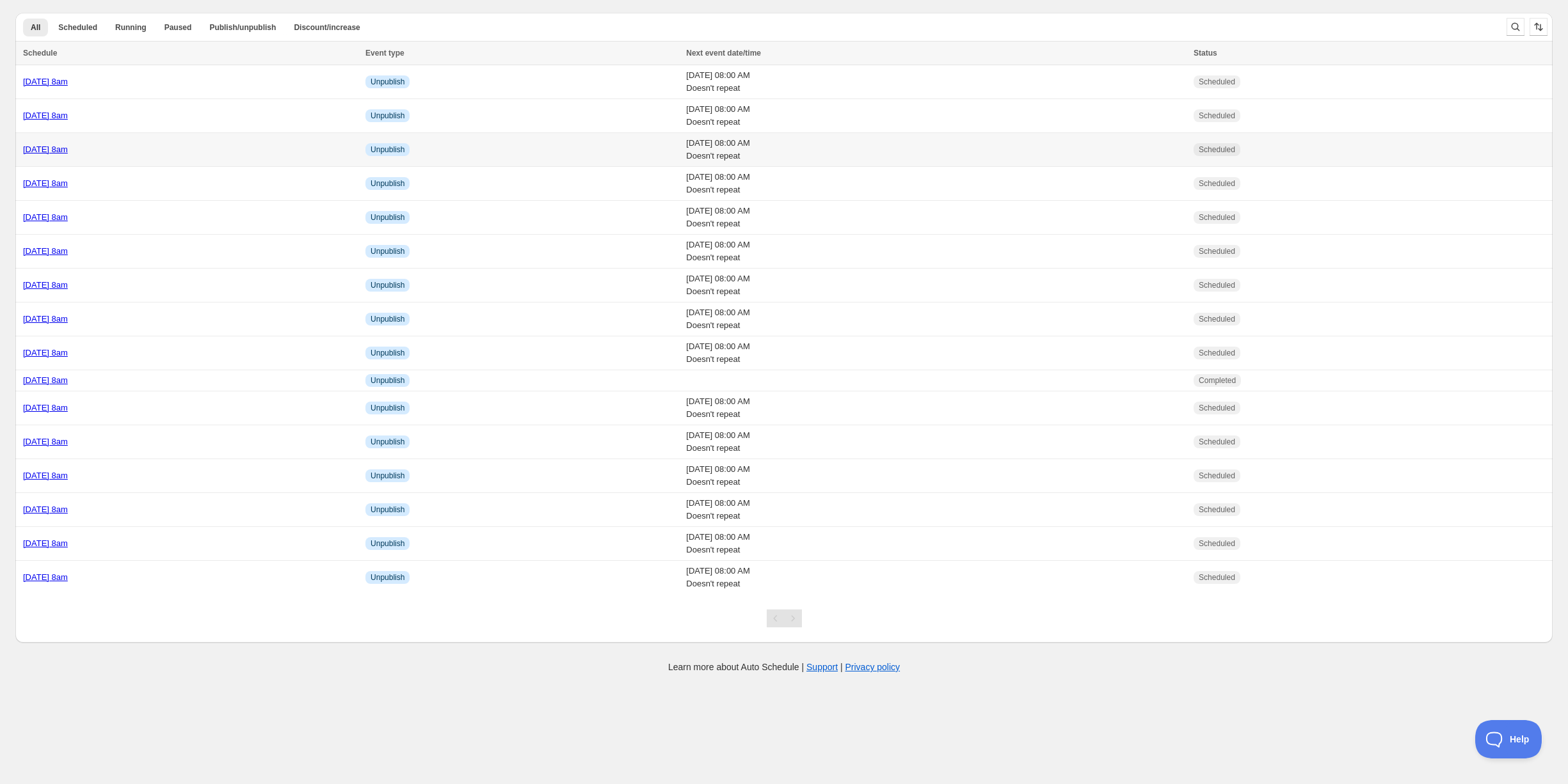
click at [166, 146] on div "[DATE] 8am" at bounding box center [190, 150] width 335 height 13
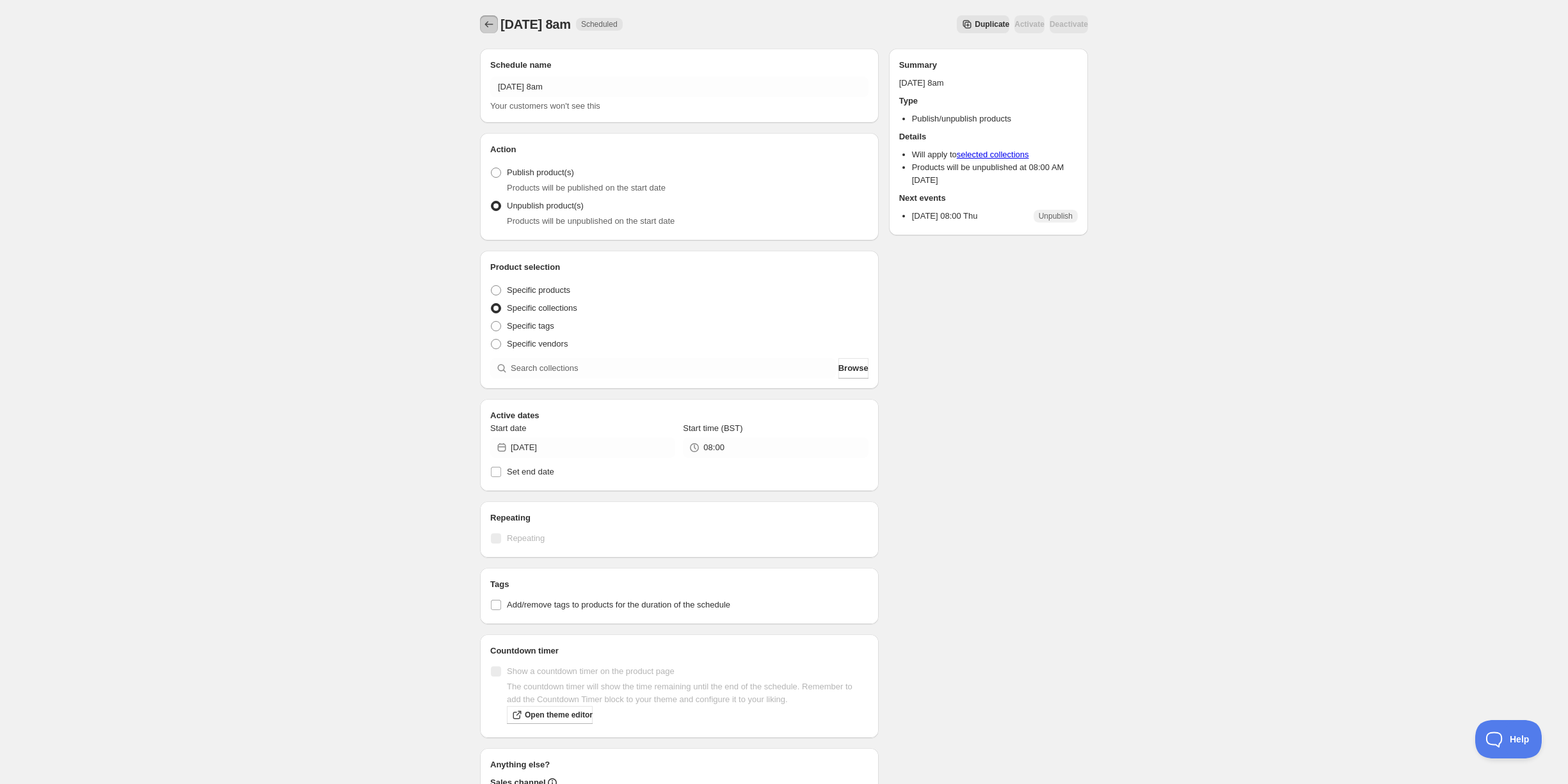
click at [488, 22] on icon "Schedules" at bounding box center [489, 25] width 13 height 13
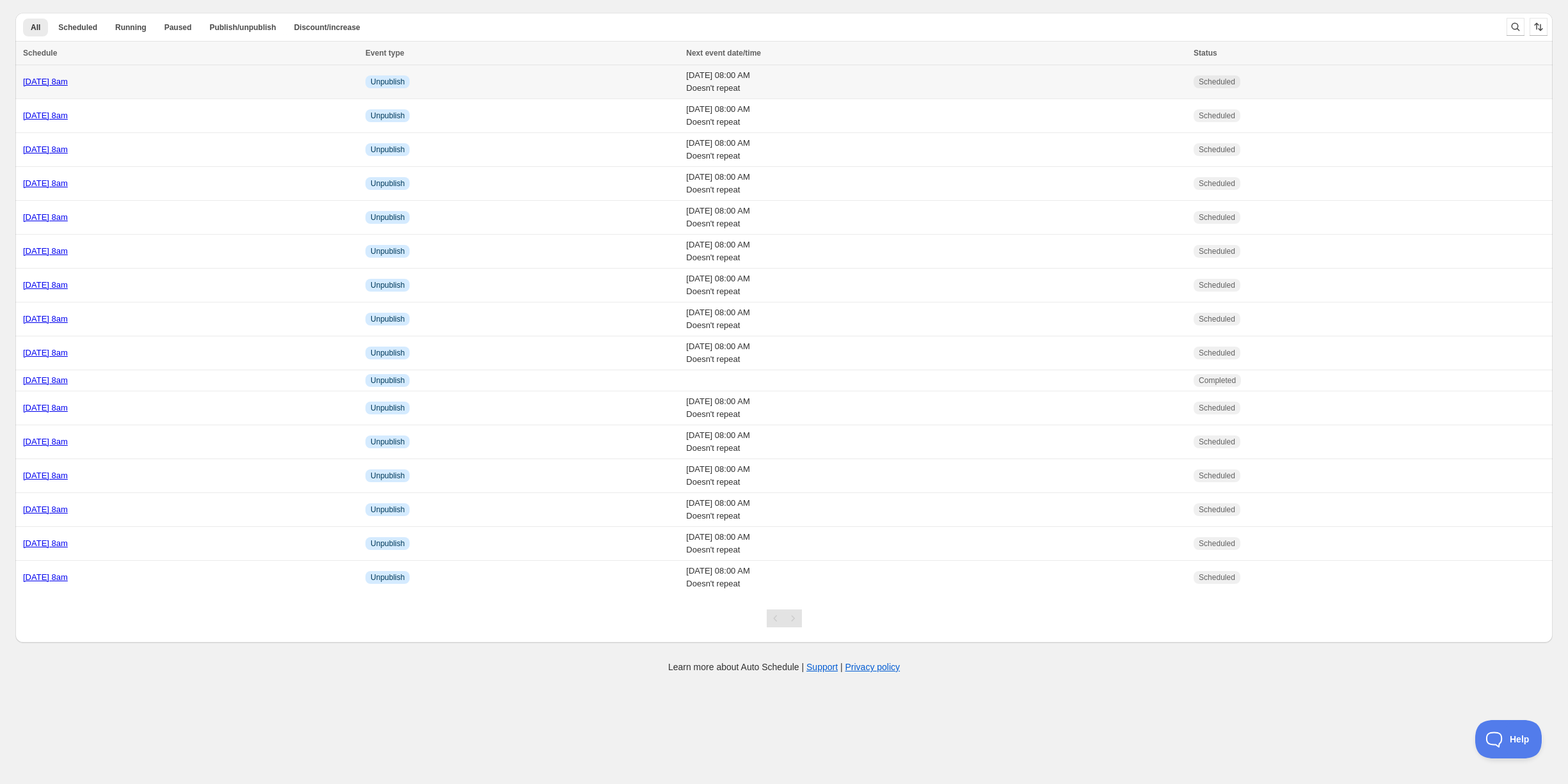
click at [171, 86] on div "[DATE] 8am" at bounding box center [190, 82] width 335 height 13
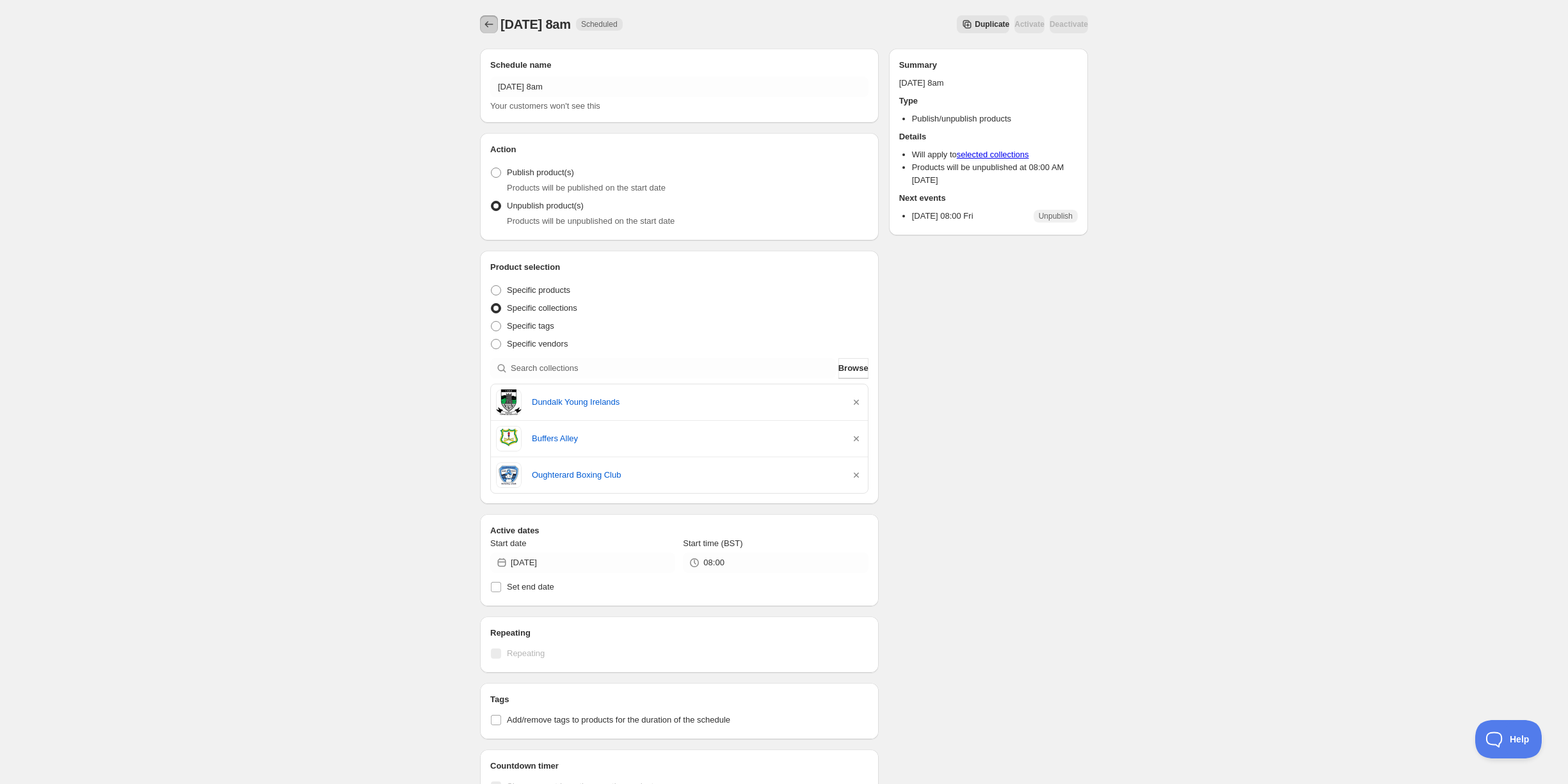
click at [488, 19] on icon "Schedules" at bounding box center [489, 25] width 13 height 13
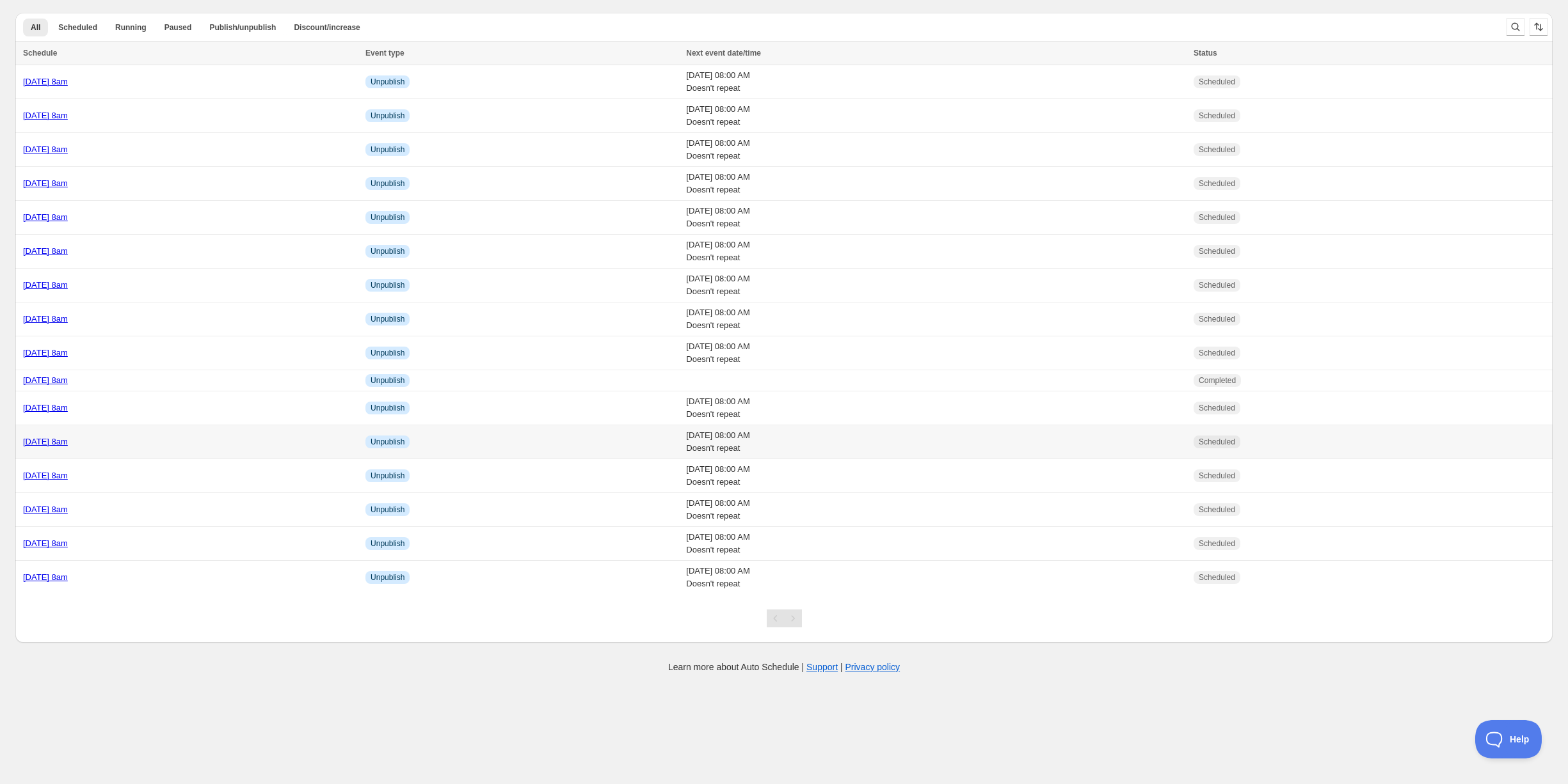
click at [173, 435] on div "[DATE] 8am" at bounding box center [190, 442] width 335 height 13
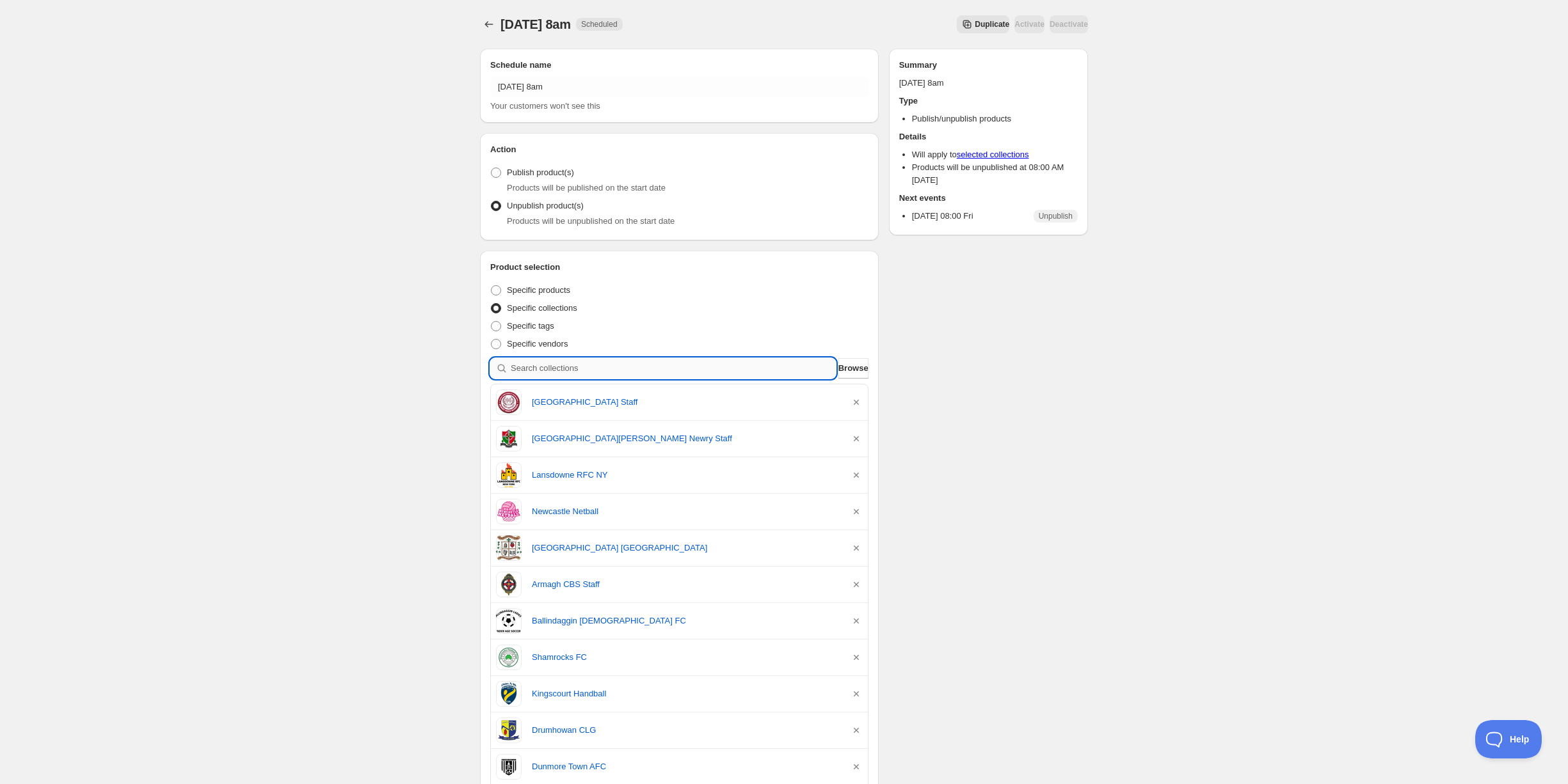
click at [601, 369] on input "search" at bounding box center [673, 369] width 325 height 21
type input "b"
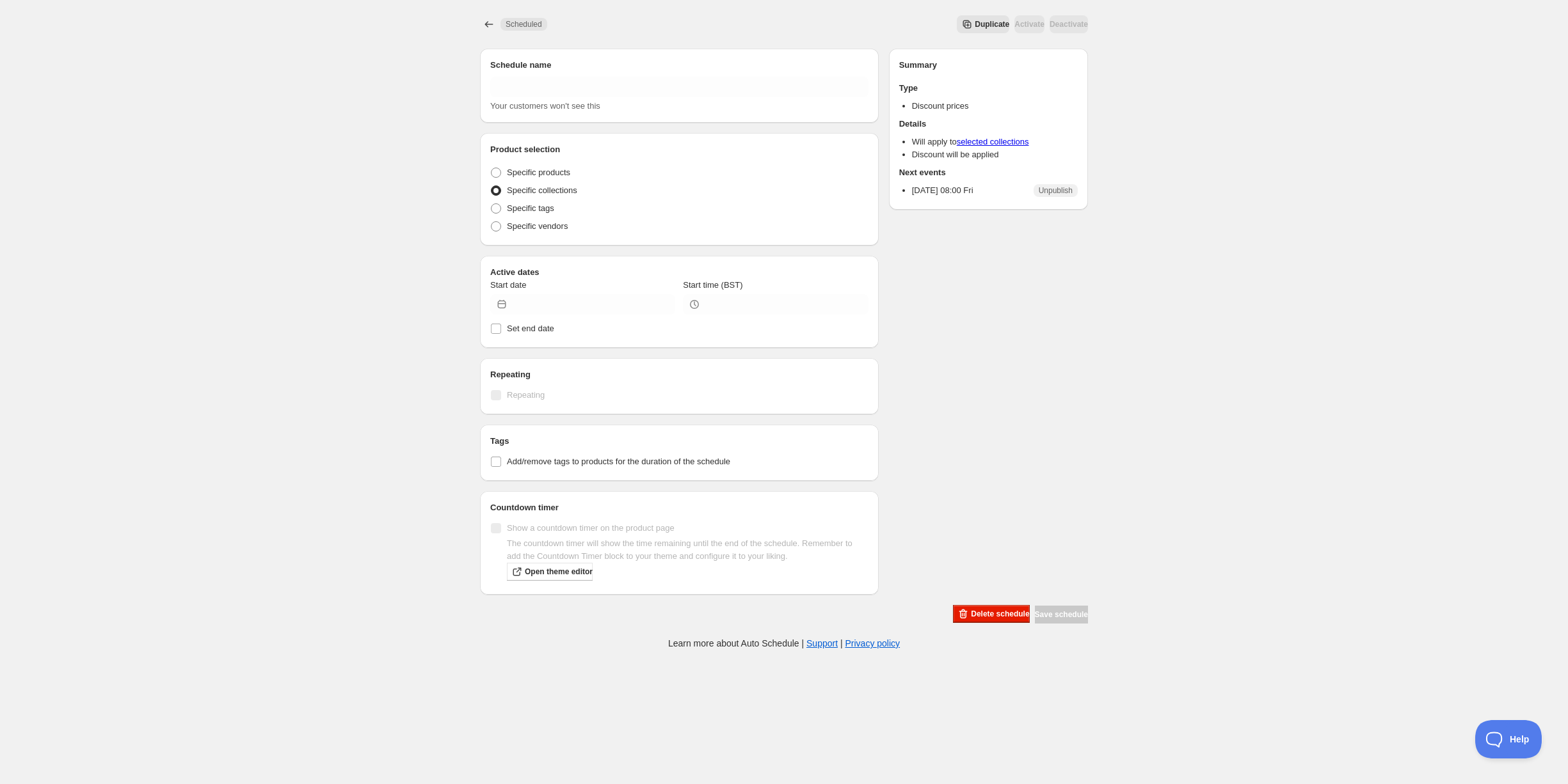
radio input "false"
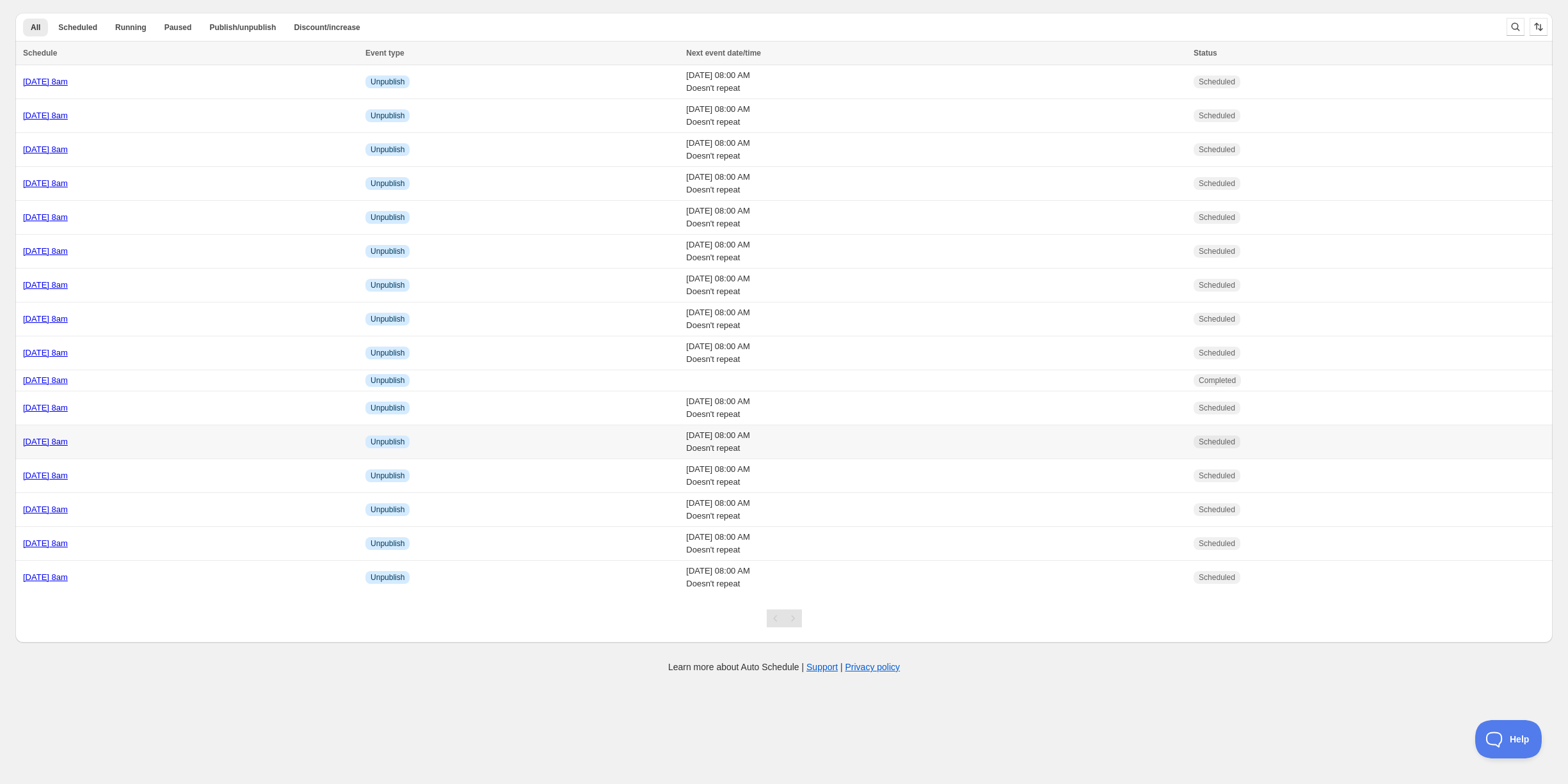
click at [207, 439] on div "Friday 3rd October @ 8am" at bounding box center [190, 442] width 335 height 13
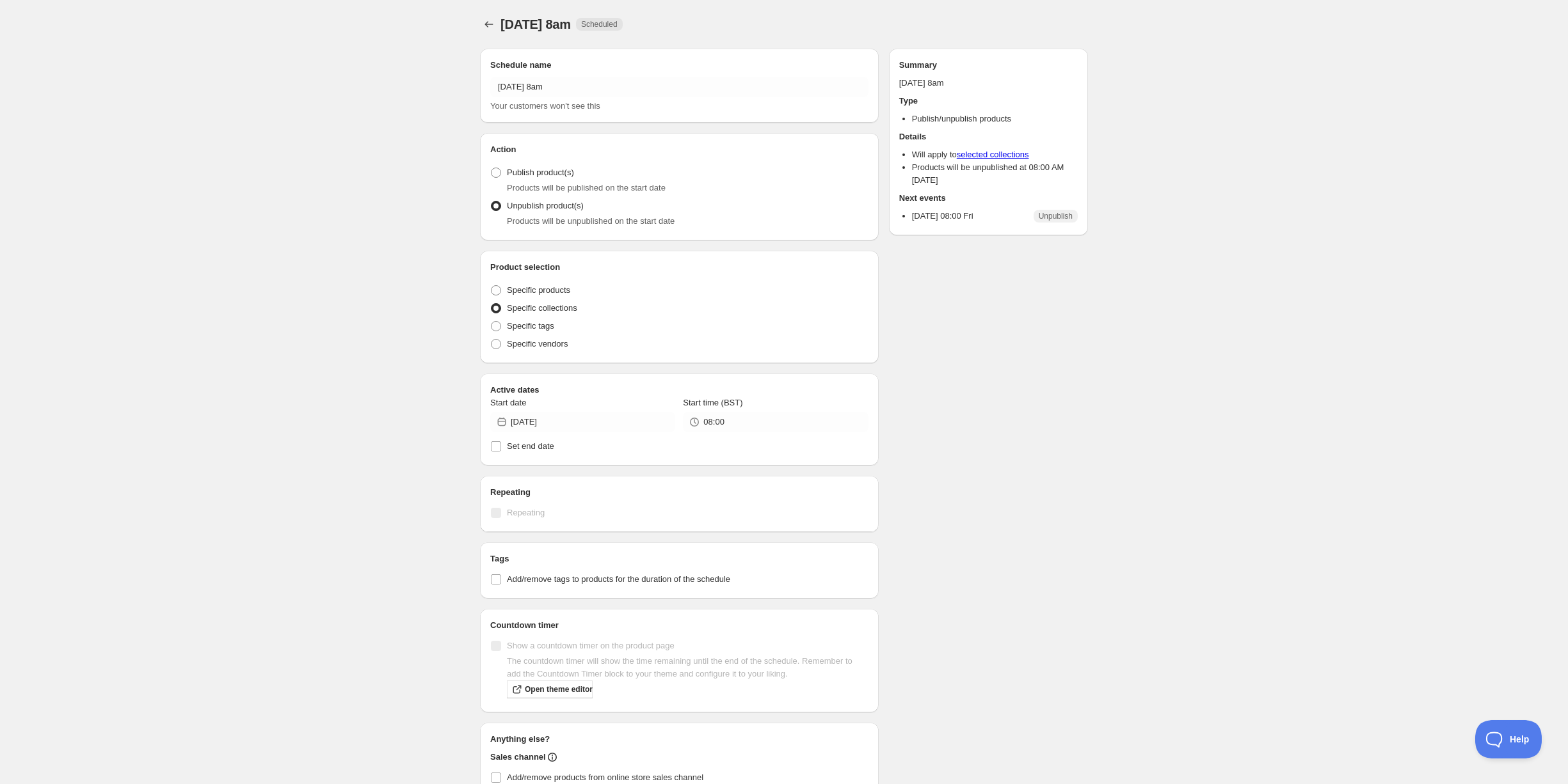
radio input "true"
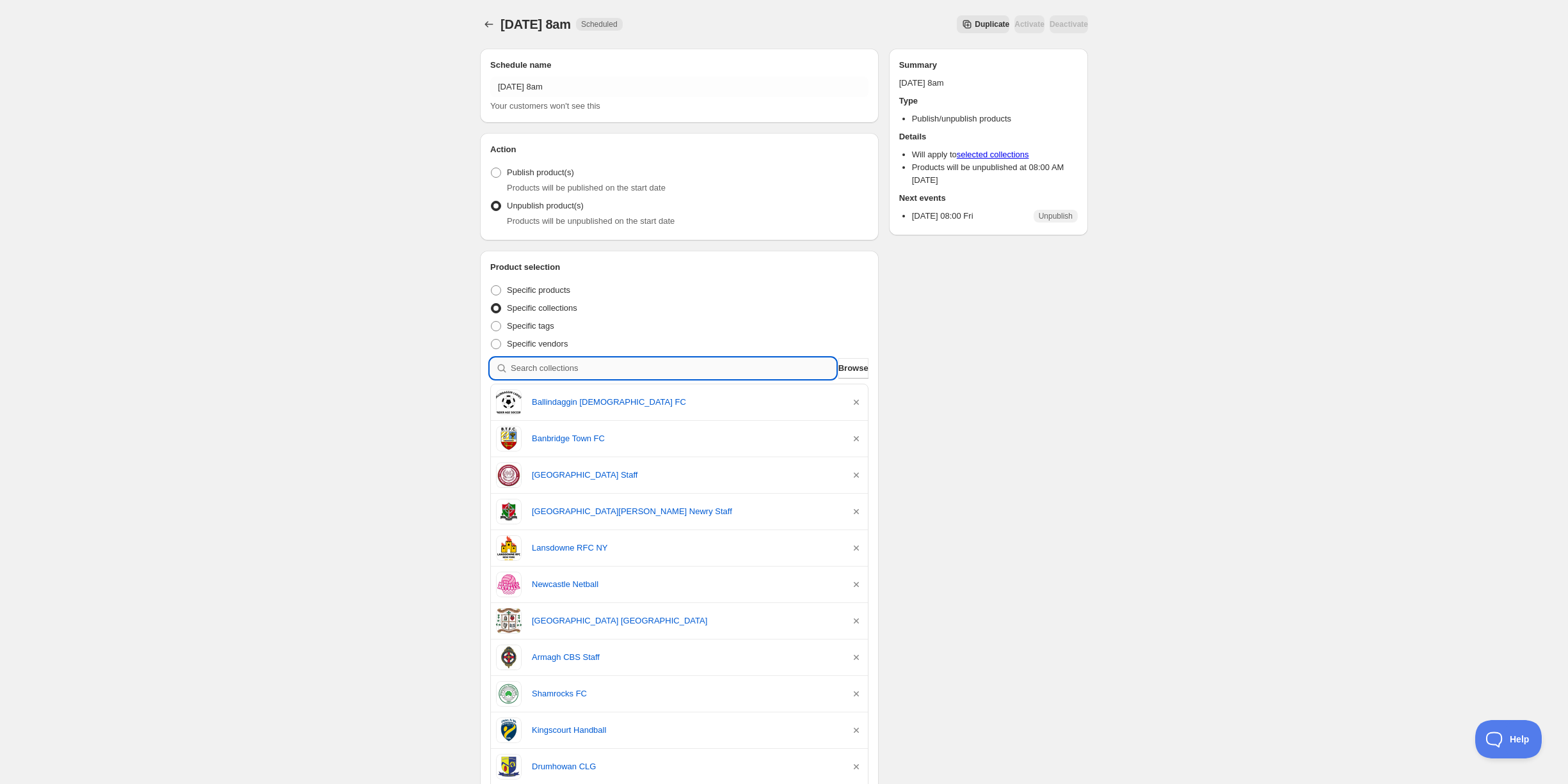
click at [576, 369] on input "search" at bounding box center [673, 369] width 325 height 21
type input "c"
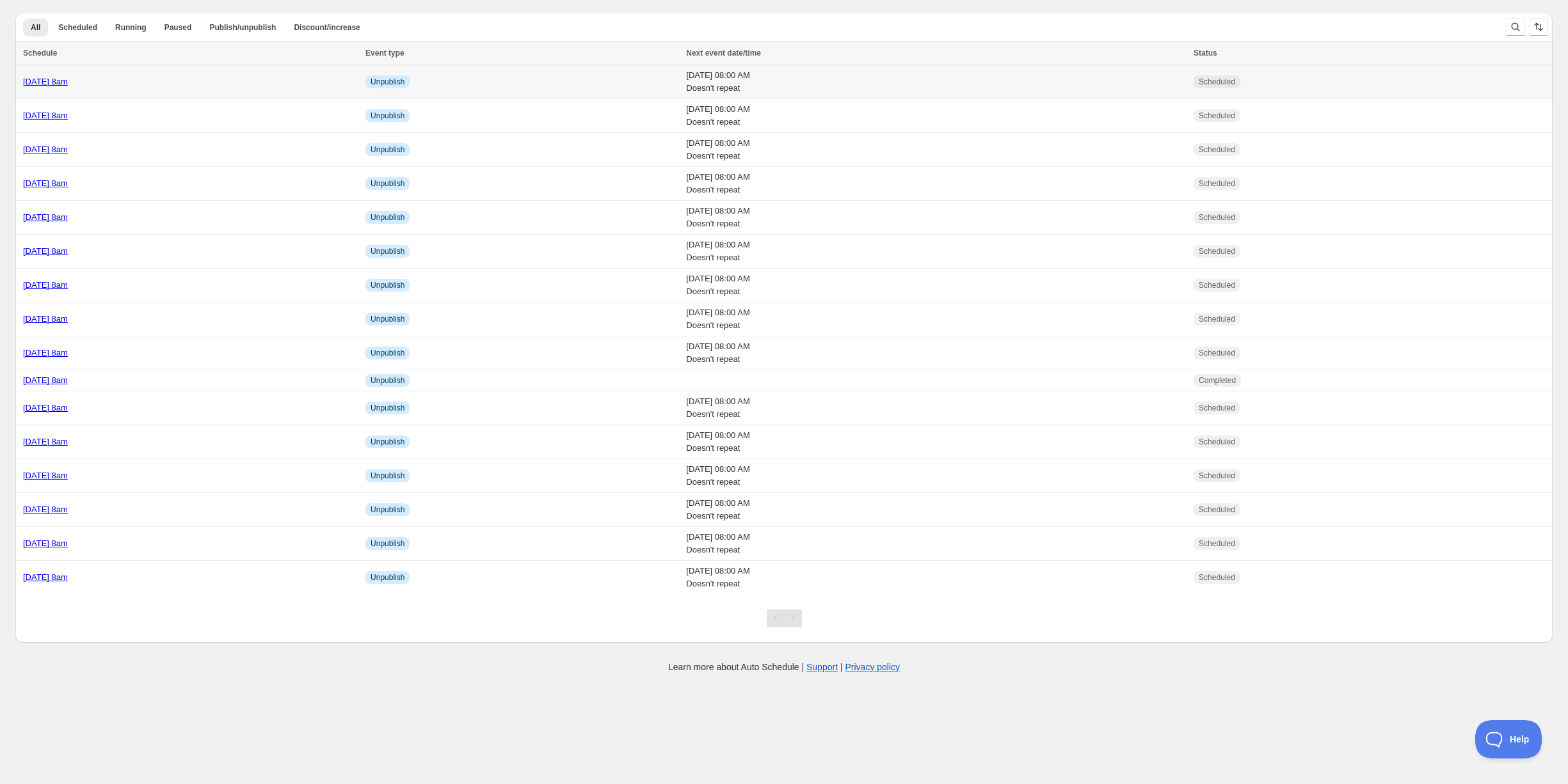
click at [68, 84] on link "[DATE] 8am" at bounding box center [45, 81] width 45 height 10
click at [212, 151] on div "Thursday 9th October @ 8am" at bounding box center [190, 150] width 335 height 13
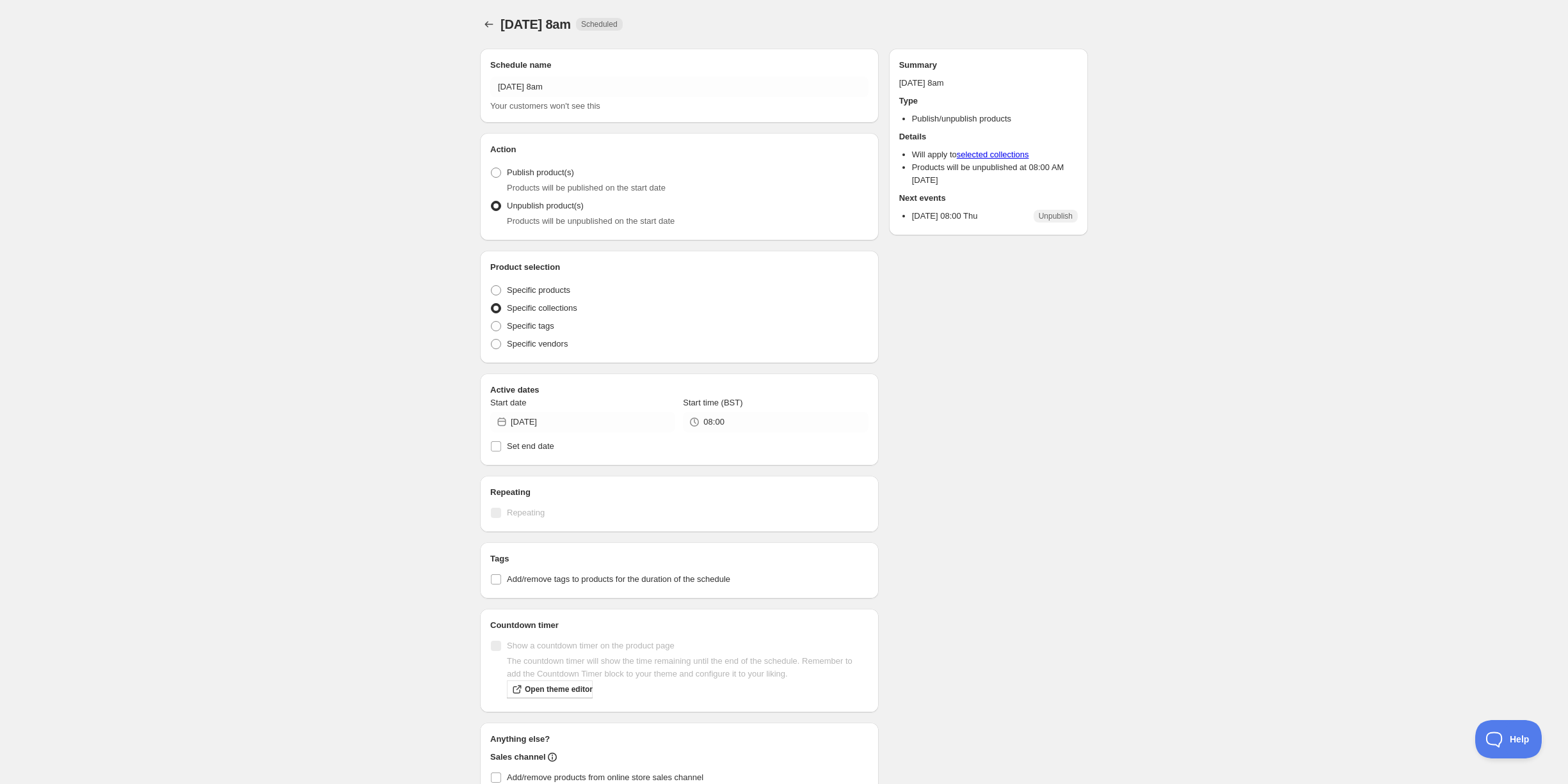
radio input "true"
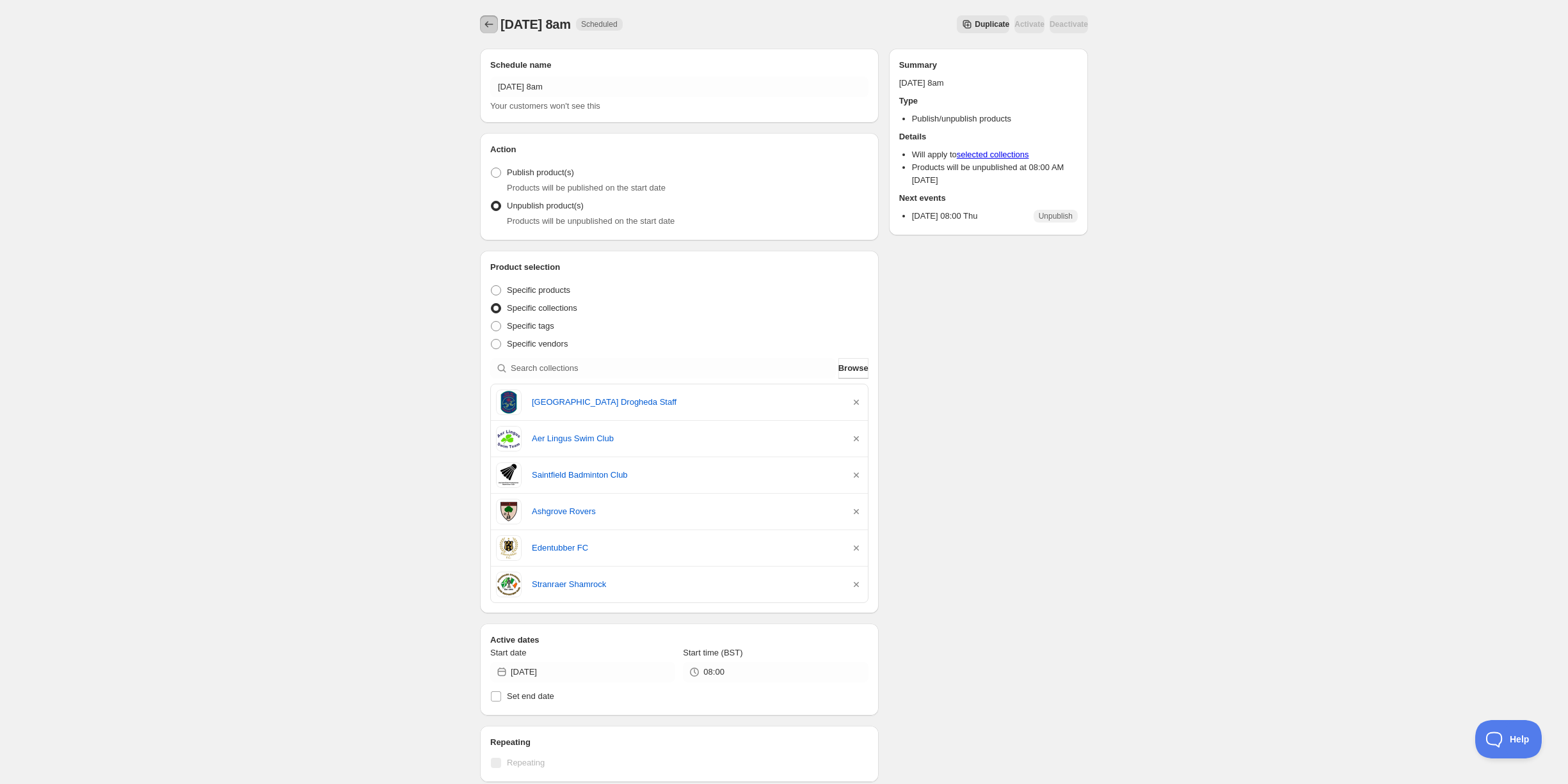
click at [490, 21] on icon "Schedules" at bounding box center [489, 25] width 13 height 13
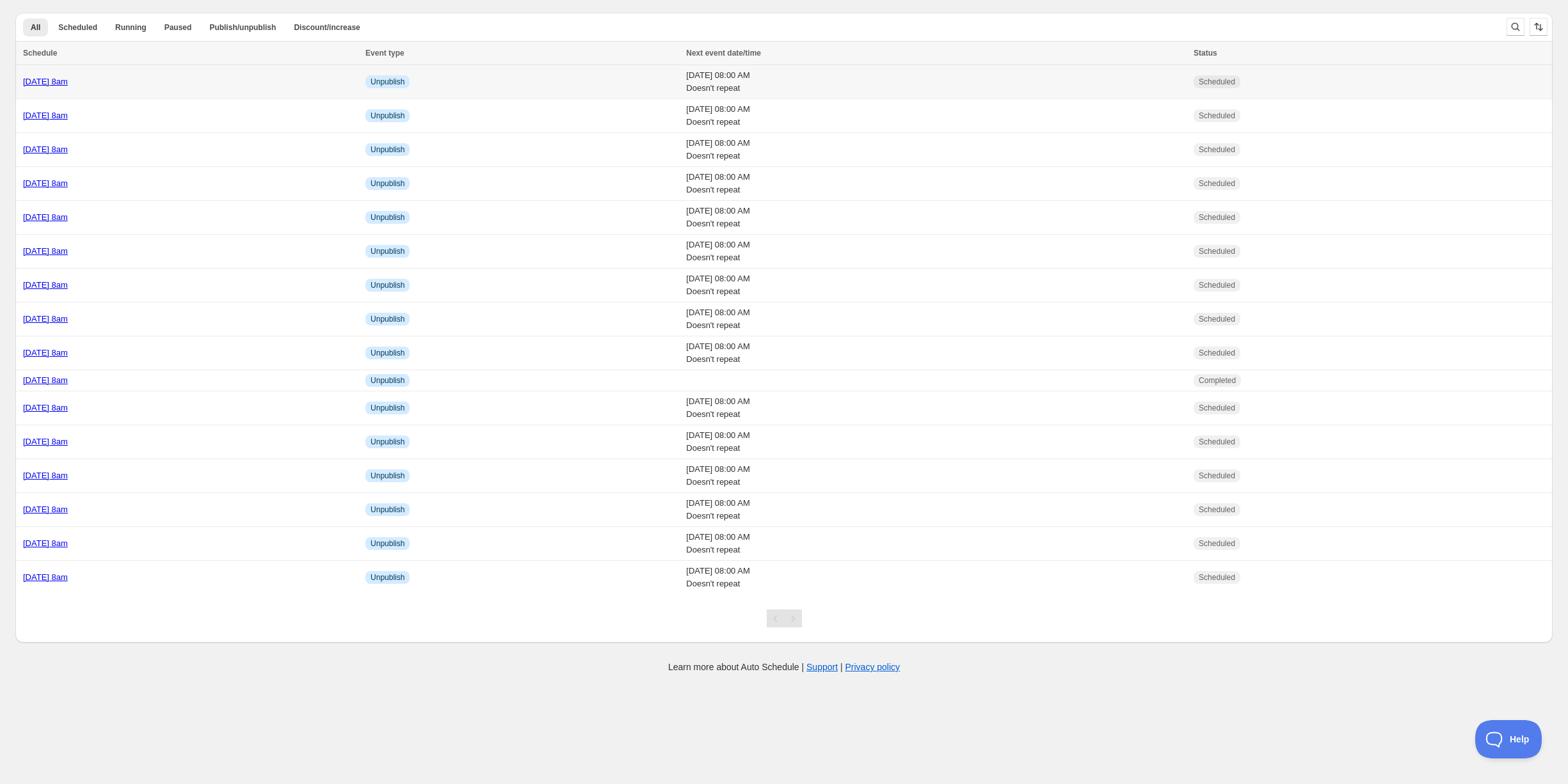
click at [175, 88] on td "Friday 10th October @ 8am" at bounding box center [188, 82] width 346 height 34
click at [192, 77] on div "[DATE] 8am" at bounding box center [190, 82] width 335 height 13
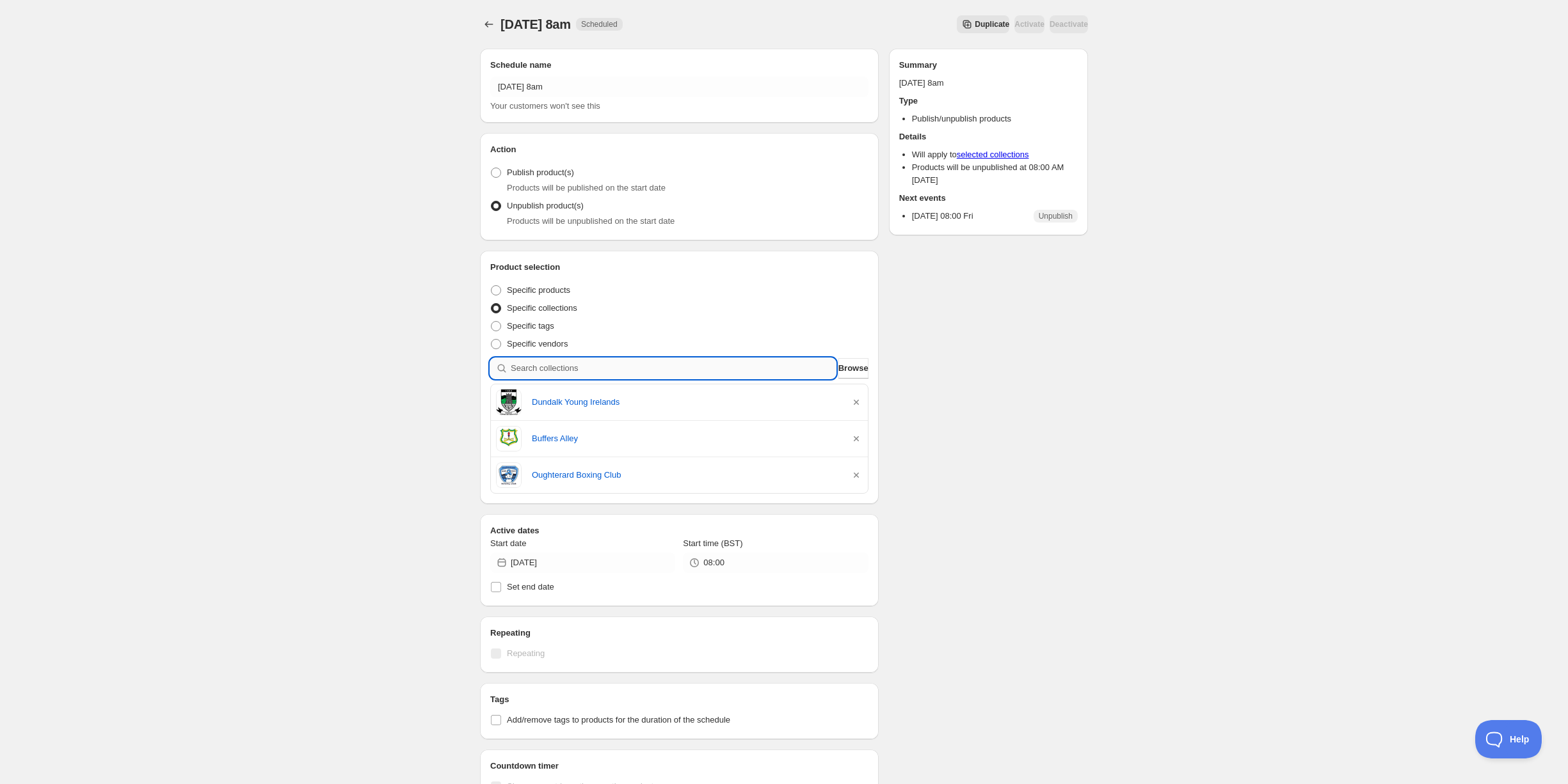
click at [544, 375] on input "search" at bounding box center [673, 369] width 325 height 21
type input "d"
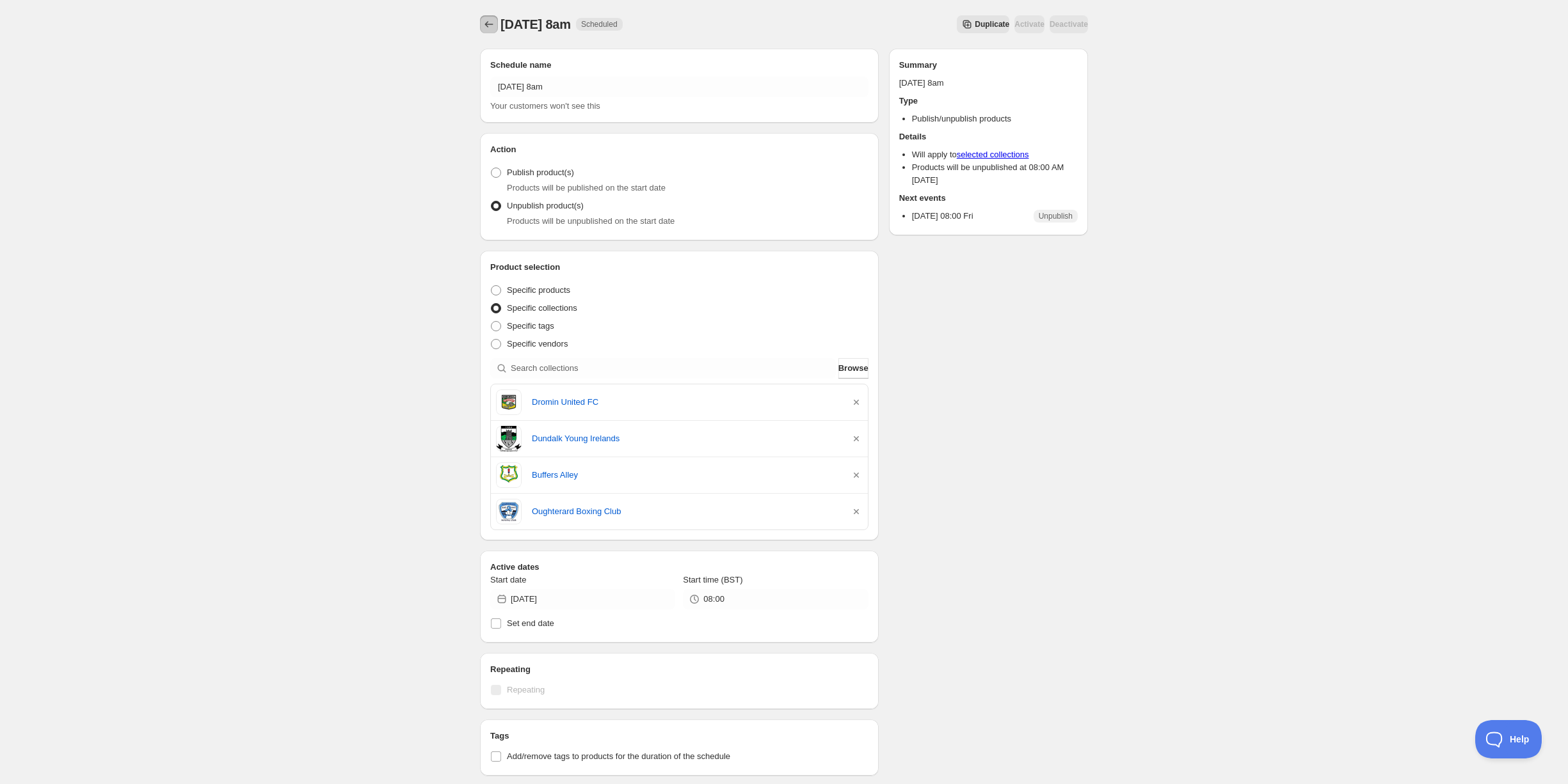
click at [487, 29] on icon "Schedules" at bounding box center [489, 25] width 13 height 13
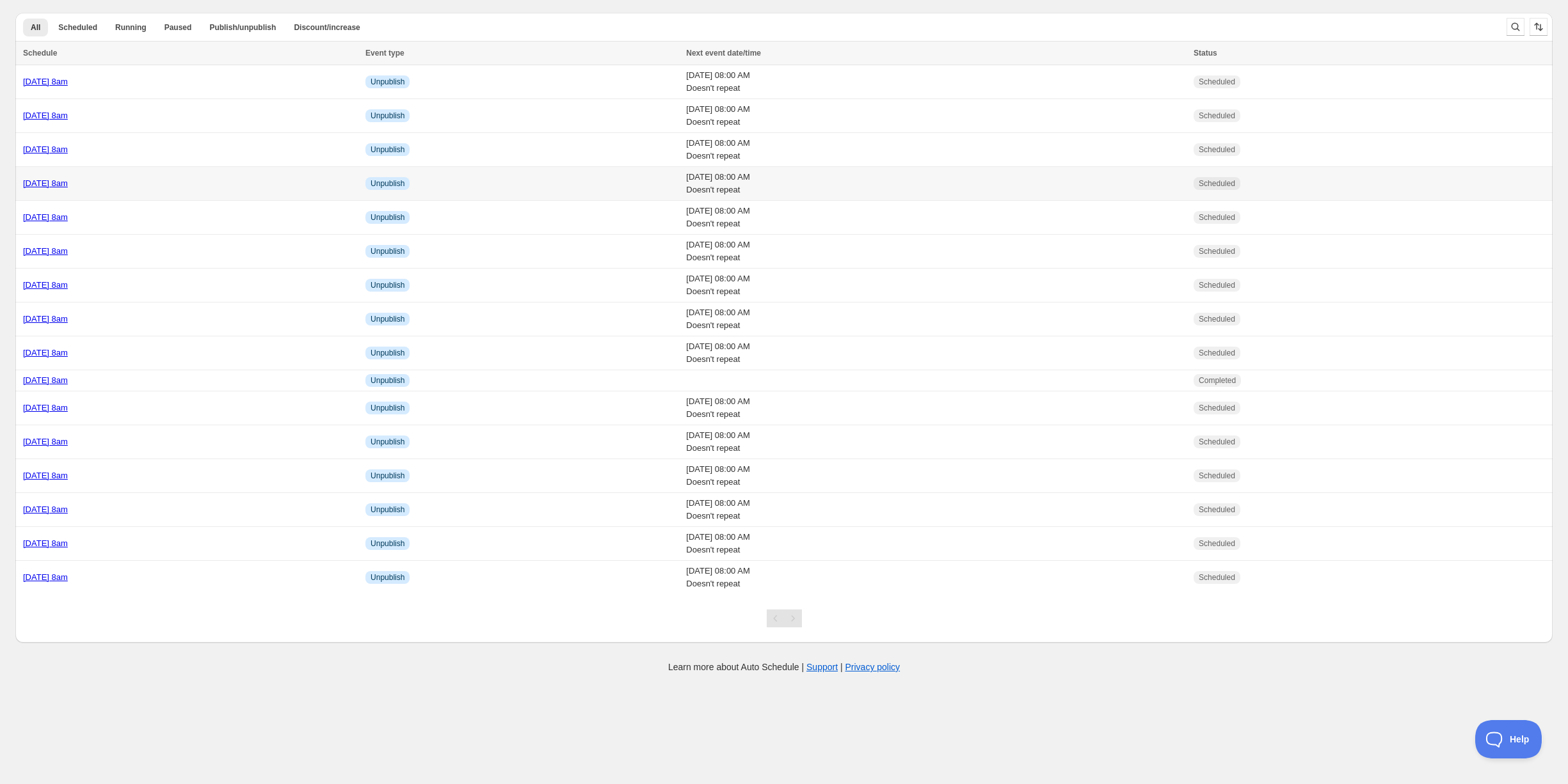
click at [201, 183] on div "[DATE] 8am" at bounding box center [190, 184] width 335 height 13
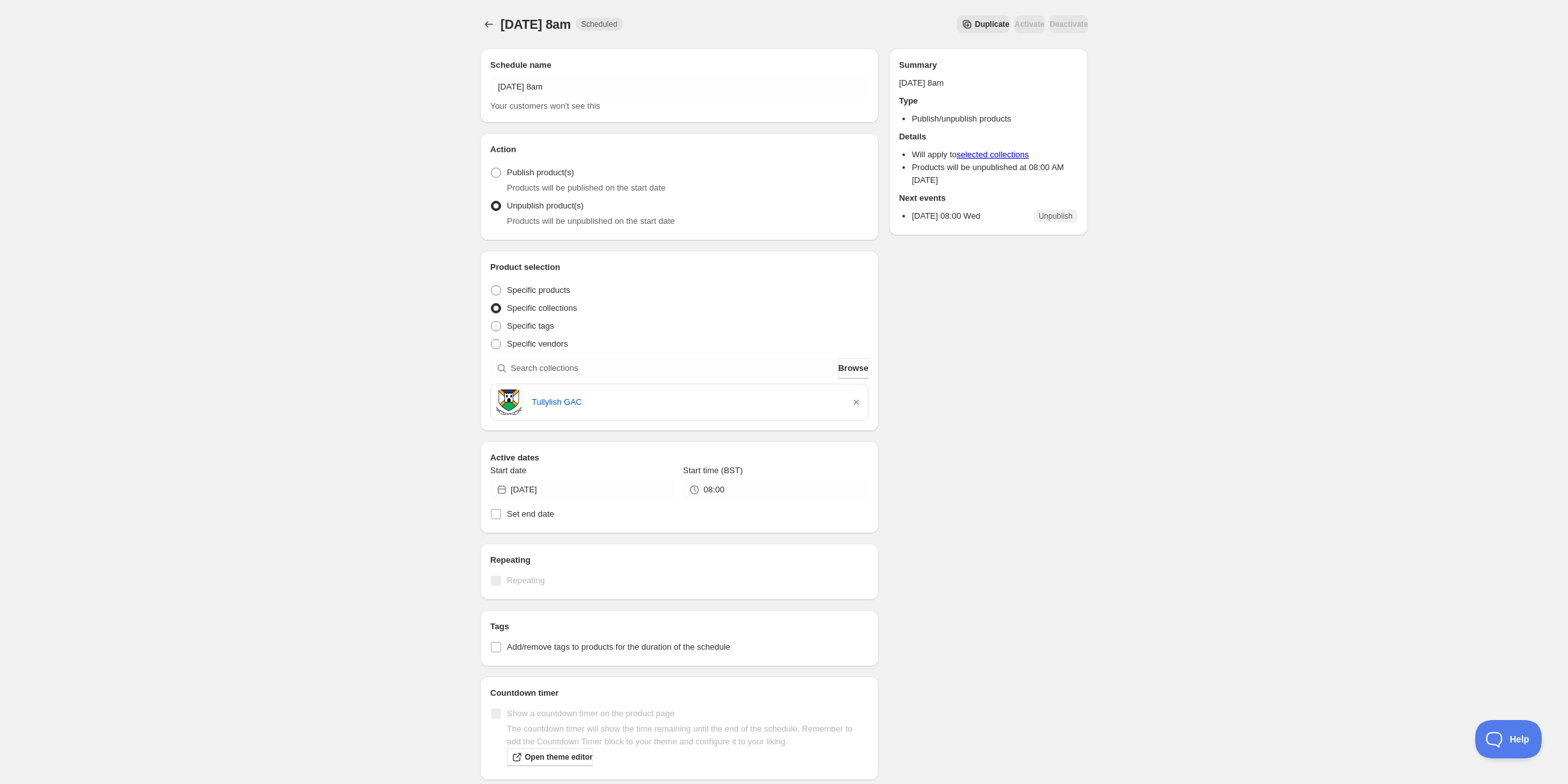
click at [975, 21] on span "Duplicate" at bounding box center [991, 25] width 34 height 10
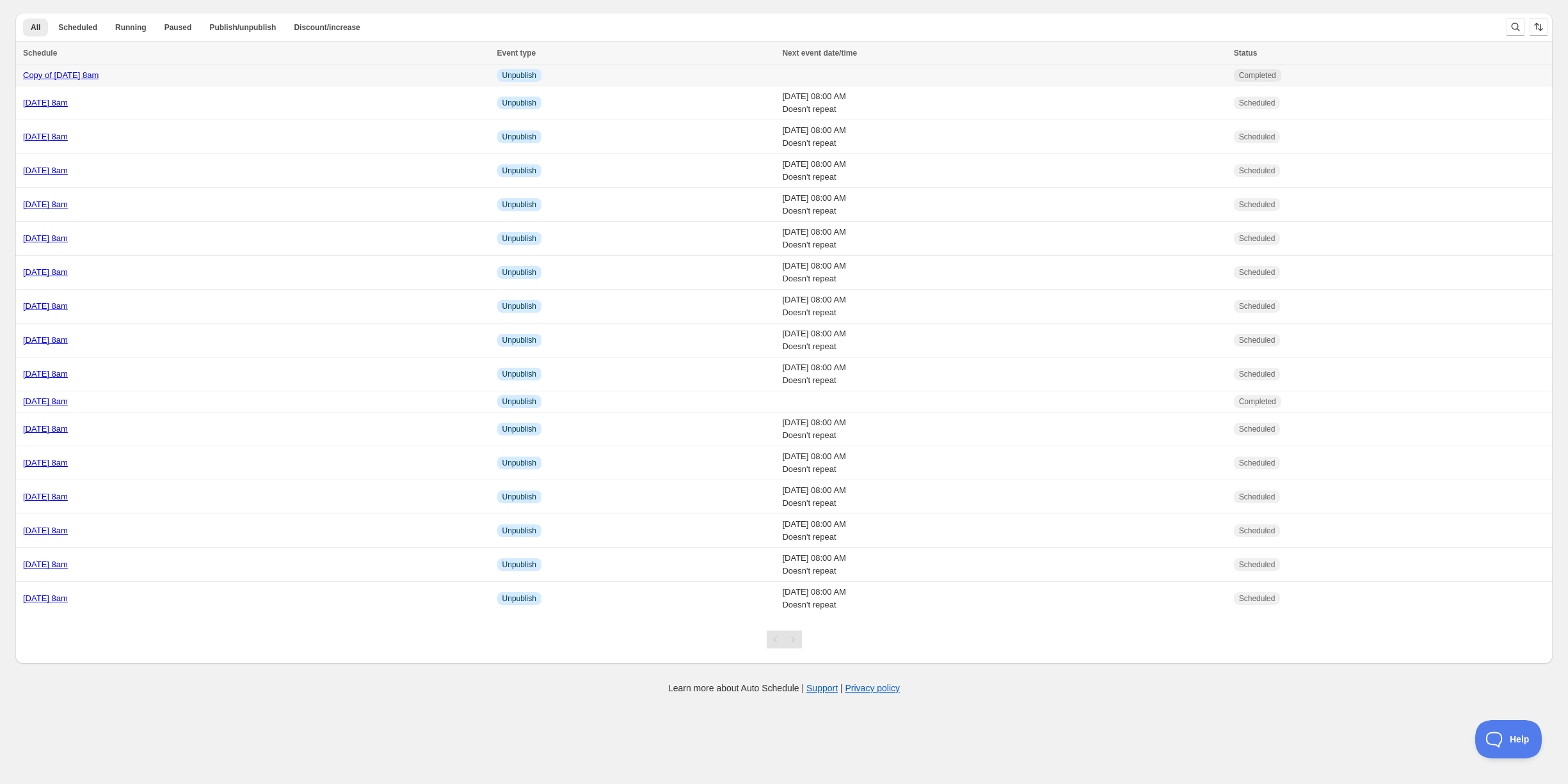
click at [282, 70] on div "Copy of [DATE] 8am" at bounding box center [256, 75] width 467 height 13
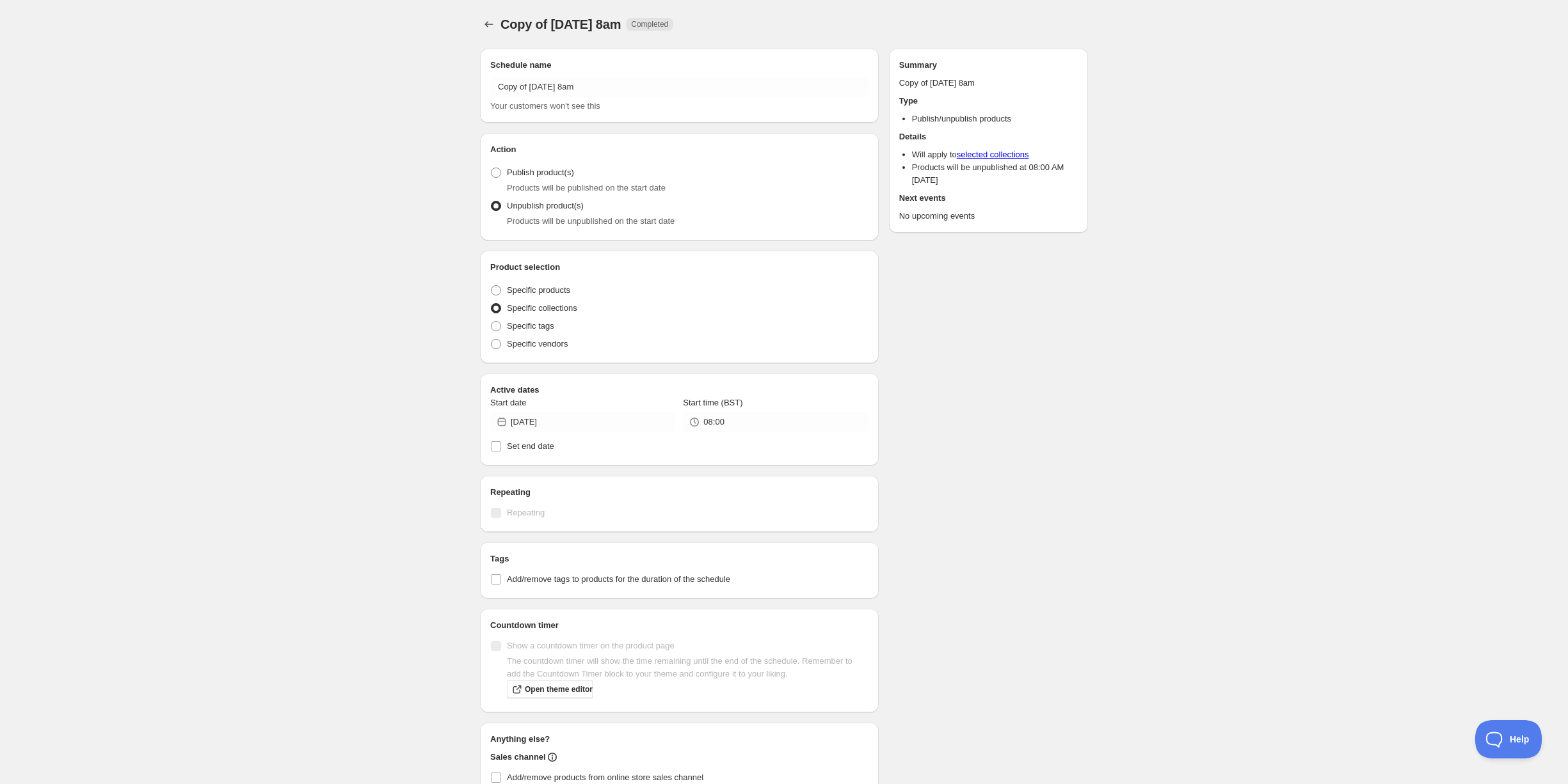
radio input "true"
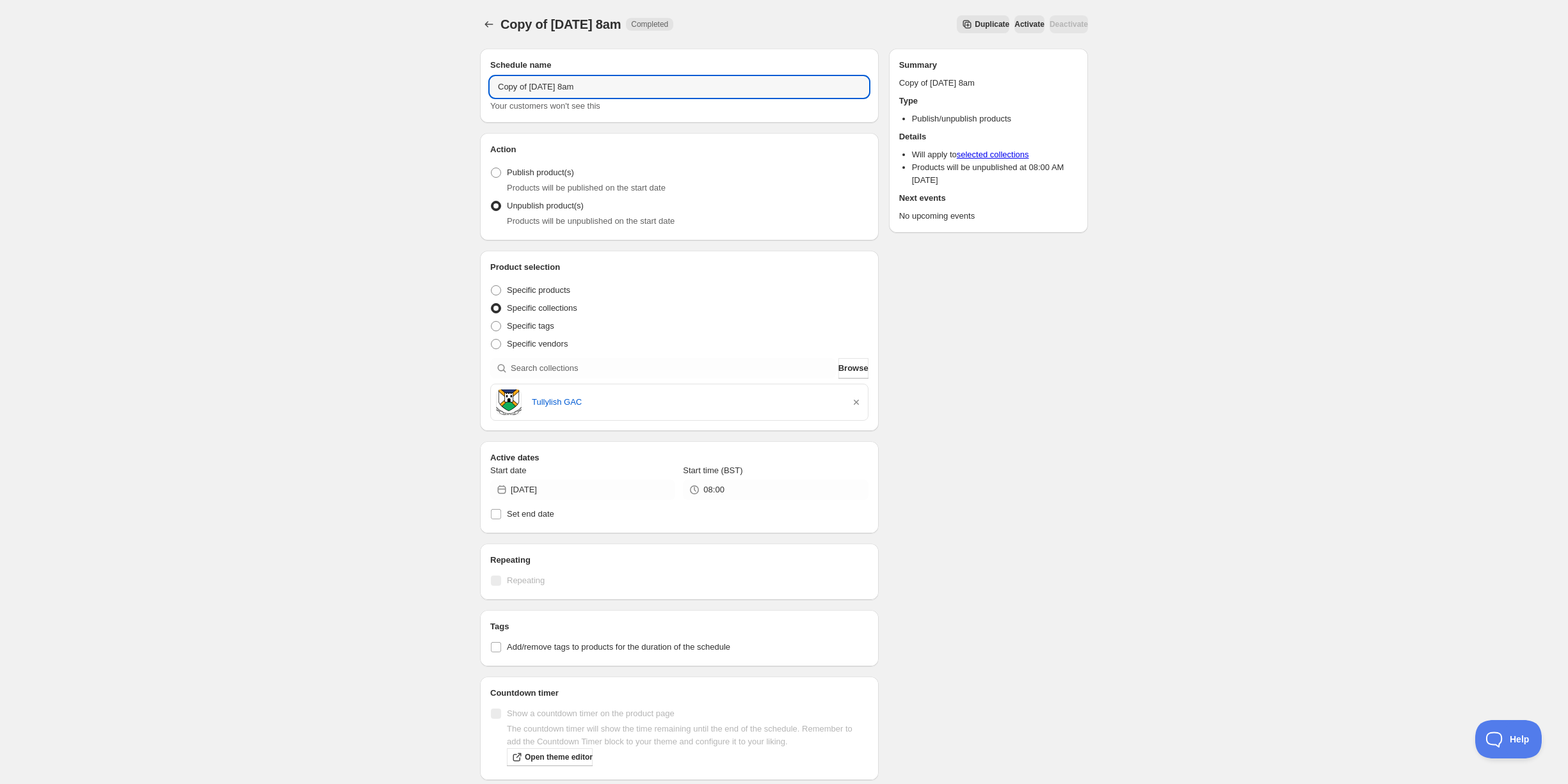
drag, startPoint x: 577, startPoint y: 87, endPoint x: 442, endPoint y: 81, distance: 135.1
click at [442, 82] on div "Copy of Wednesday 15th October @ 8am. This page is ready Copy of Wednesday 15th…" at bounding box center [784, 491] width 1568 height 981
type input "[DATE] 8am"
click at [852, 401] on icon "button" at bounding box center [856, 402] width 13 height 13
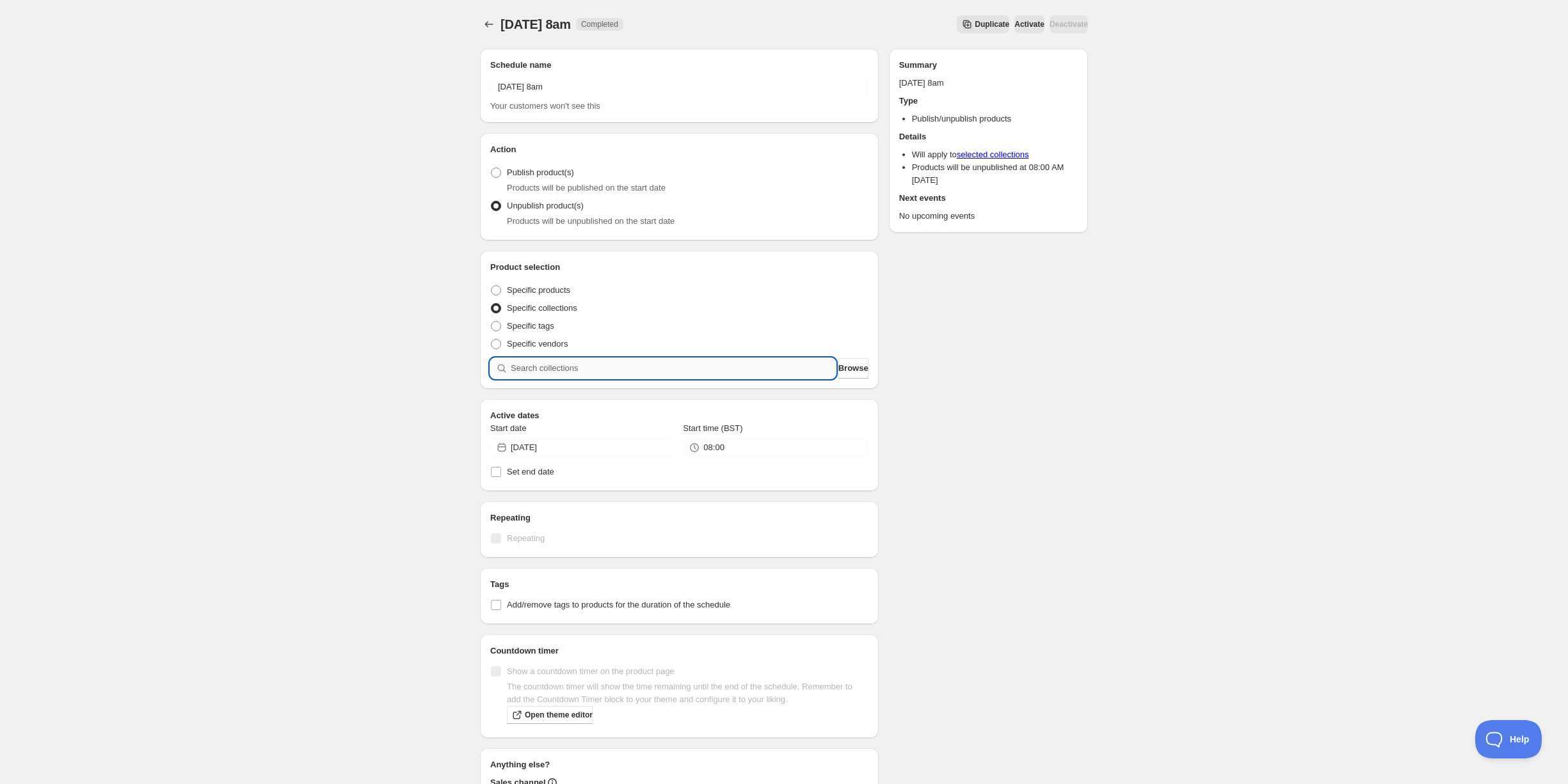
click at [639, 370] on input "search" at bounding box center [673, 369] width 325 height 21
type input "s"
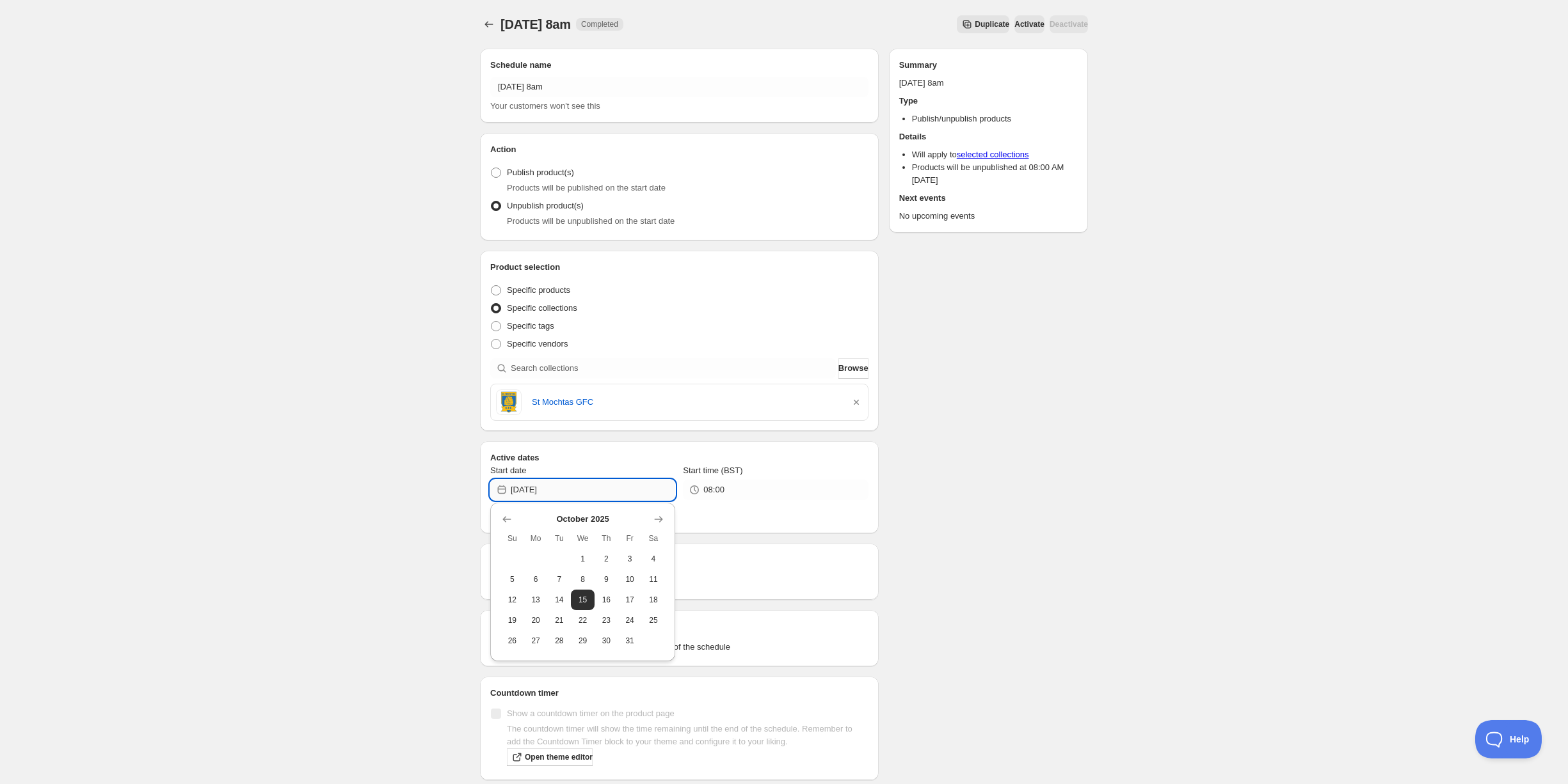
click at [612, 481] on input "2025-10-15" at bounding box center [593, 490] width 164 height 21
click at [545, 604] on button "13" at bounding box center [536, 600] width 23 height 21
type input "2025-10-13"
click at [1036, 615] on div "Schedule name Monday 13th October @ 8am Your customers won't see this Action Ac…" at bounding box center [779, 496] width 618 height 917
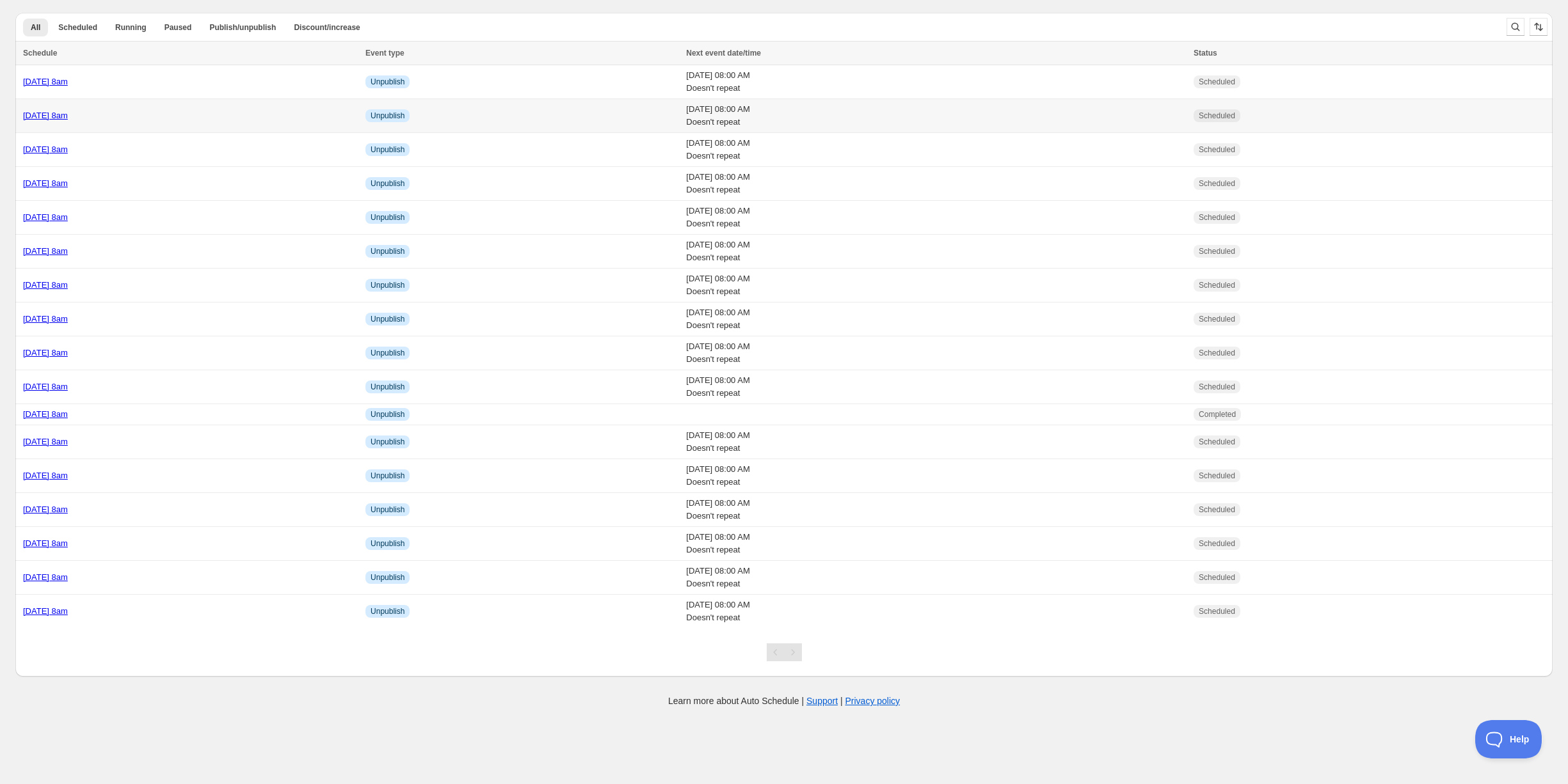
click at [158, 114] on div "[DATE] 8am" at bounding box center [190, 116] width 335 height 13
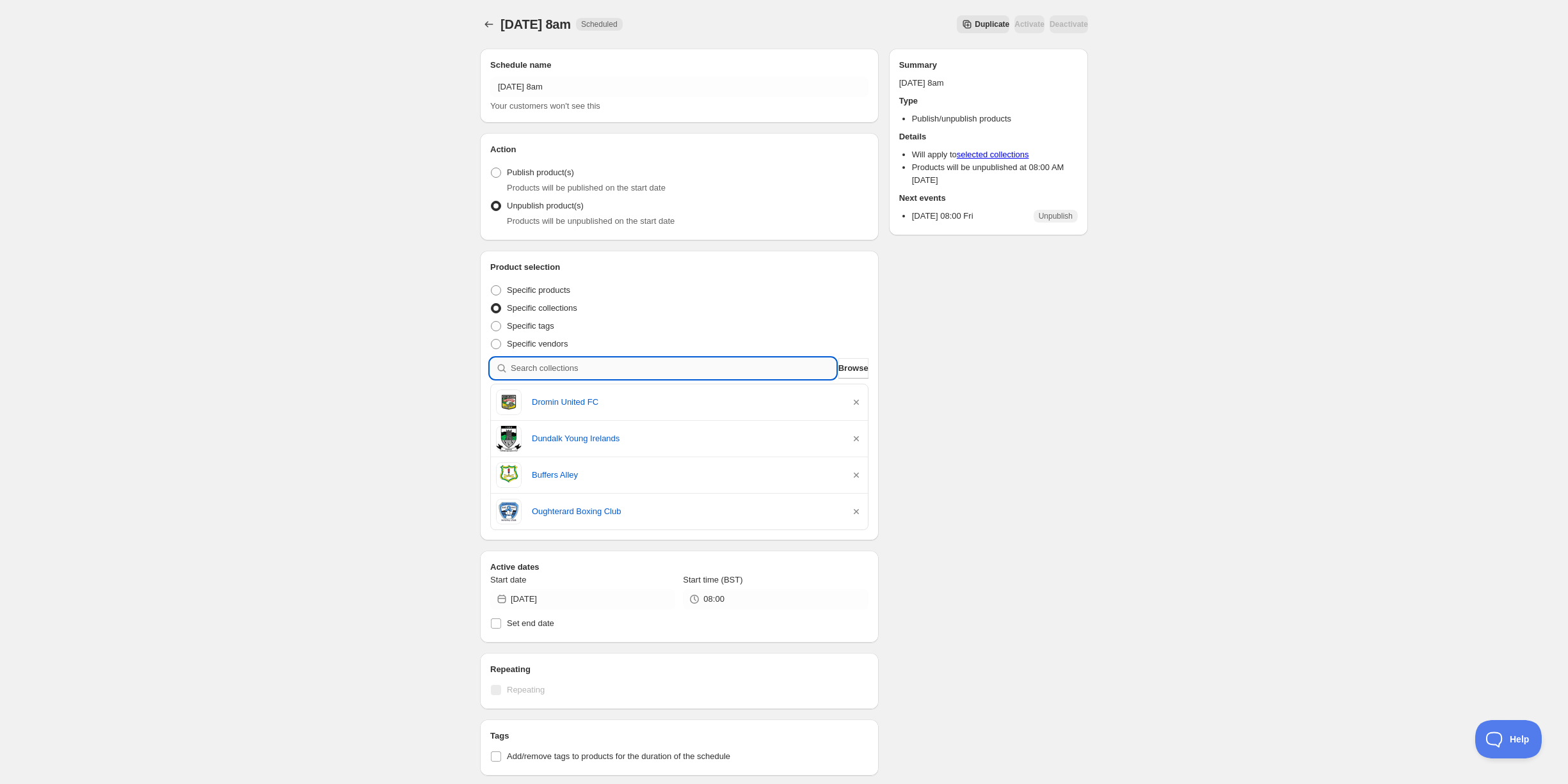
click at [678, 369] on input "search" at bounding box center [673, 369] width 325 height 21
type input "h"
